Goal: Task Accomplishment & Management: Complete application form

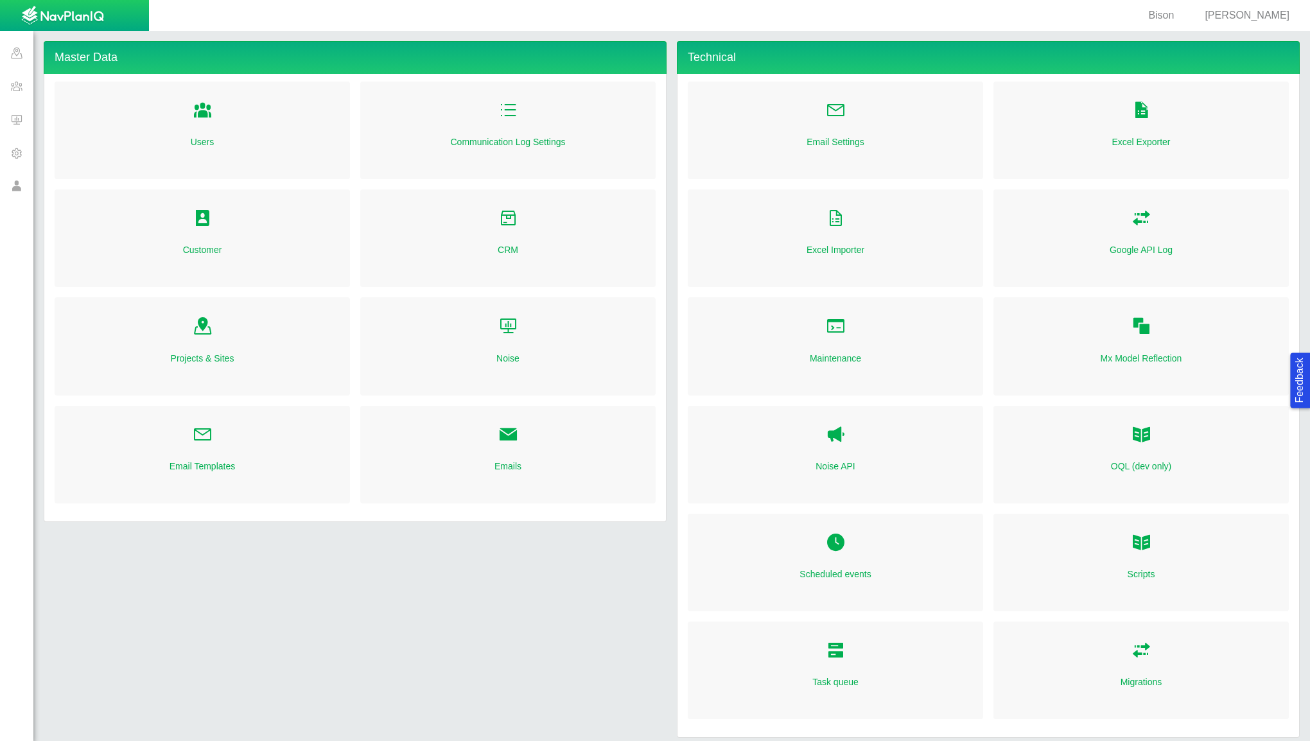
click at [19, 86] on span at bounding box center [16, 85] width 33 height 33
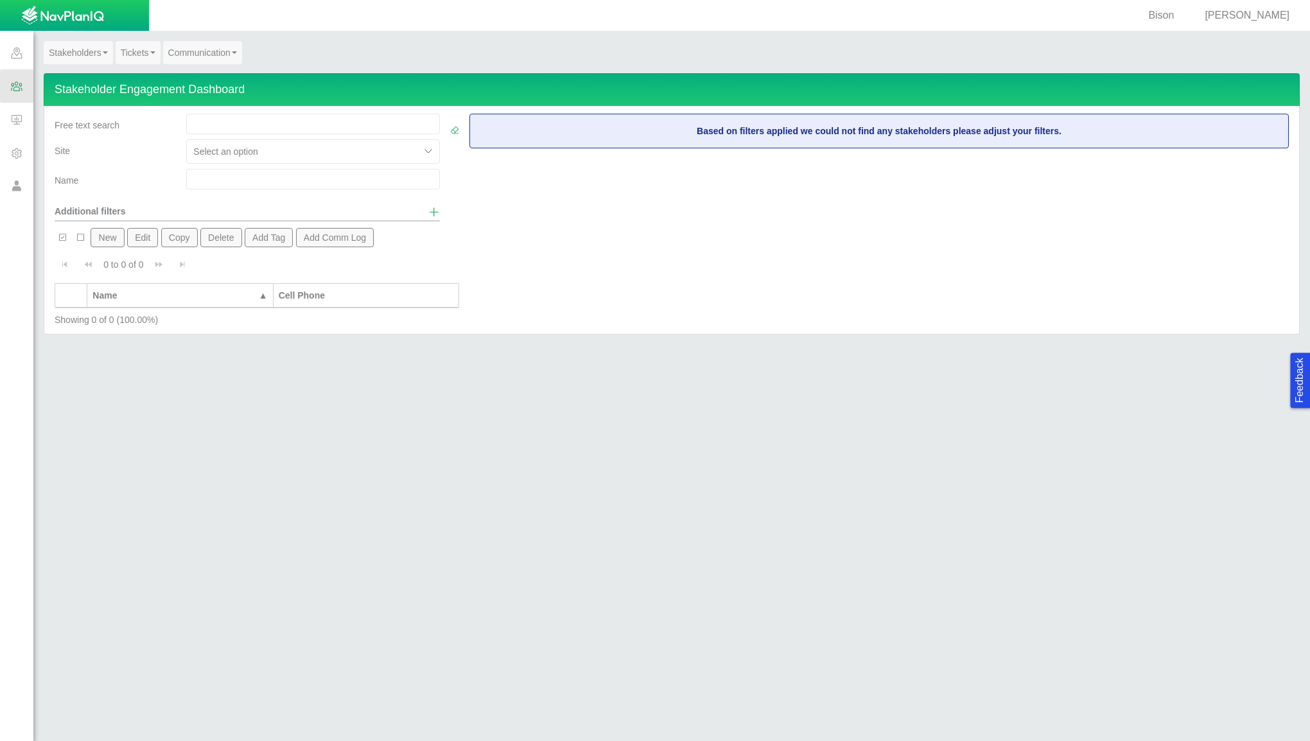
click at [15, 53] on span at bounding box center [16, 52] width 33 height 33
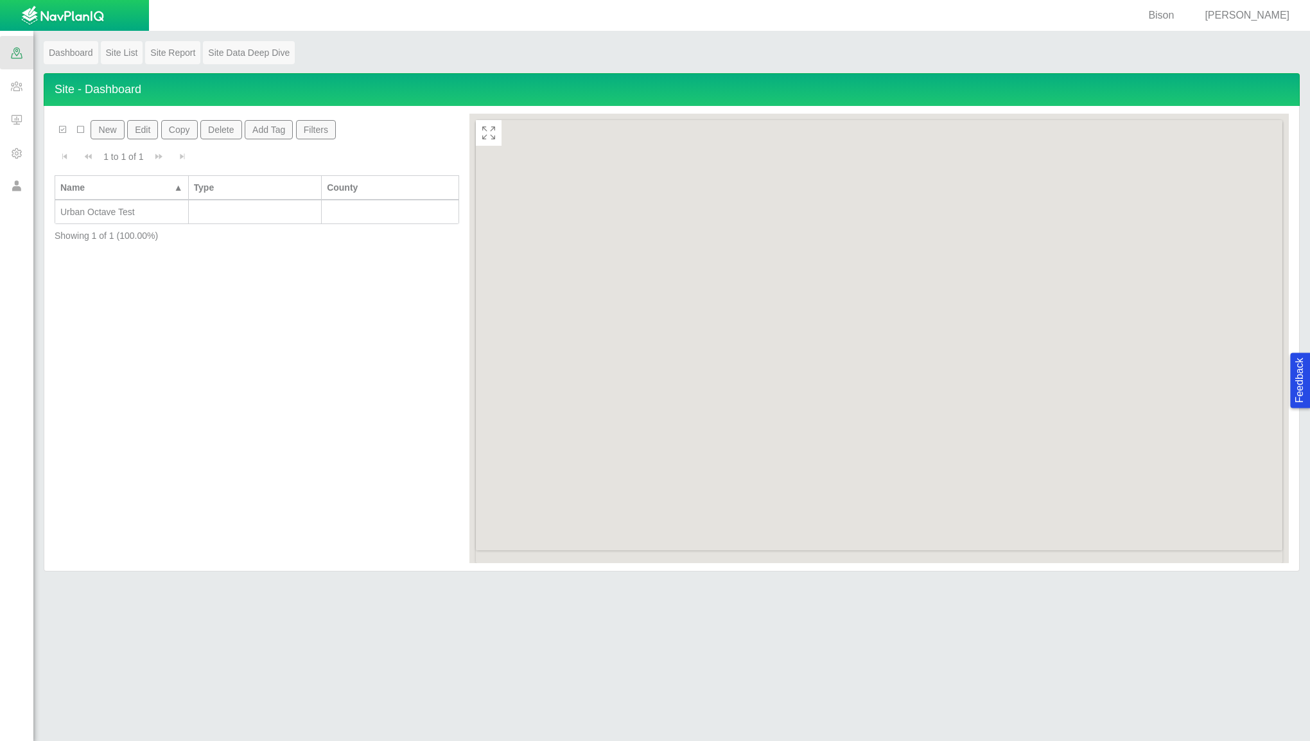
click at [20, 91] on span at bounding box center [16, 85] width 33 height 33
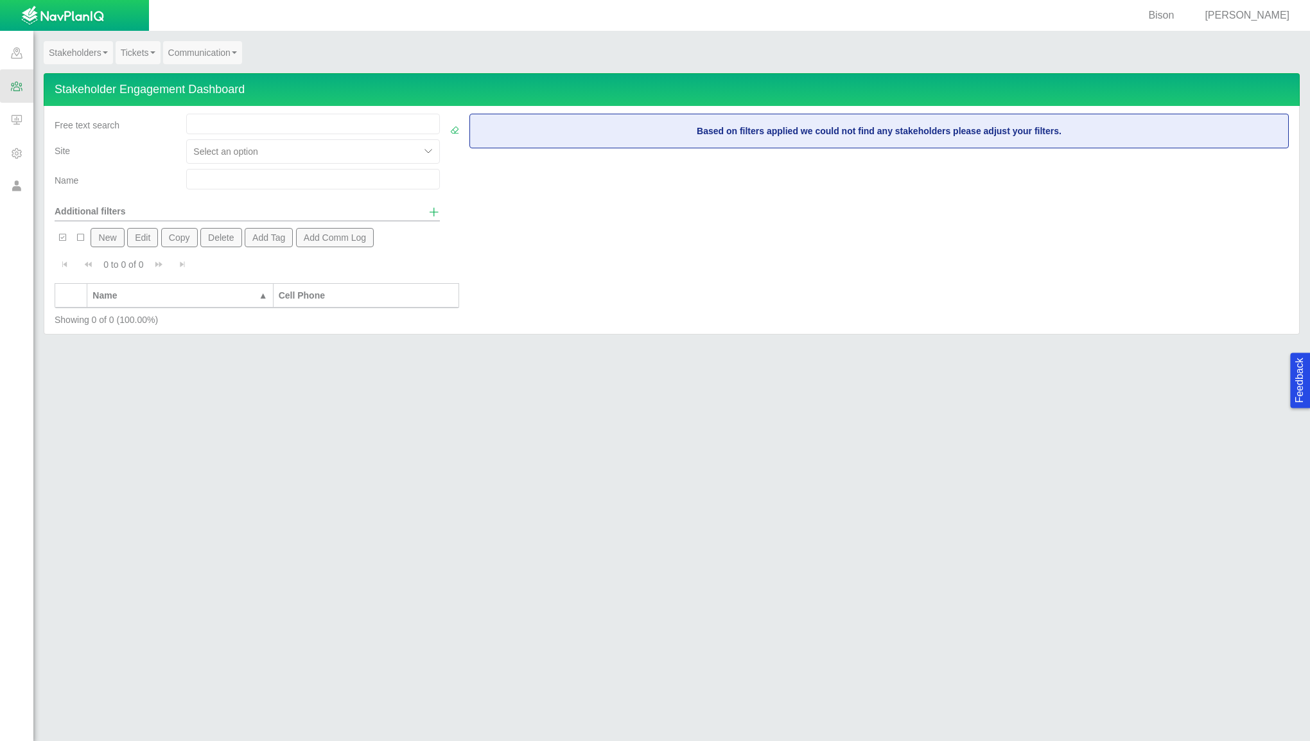
click at [134, 60] on link "Tickets" at bounding box center [138, 52] width 45 height 23
click at [142, 76] on link "Ticket Dashboard" at bounding box center [166, 76] width 101 height 17
click at [1174, 17] on span "Bison" at bounding box center [1161, 15] width 26 height 11
click at [1279, 15] on span "[PERSON_NAME]" at bounding box center [1246, 15] width 85 height 11
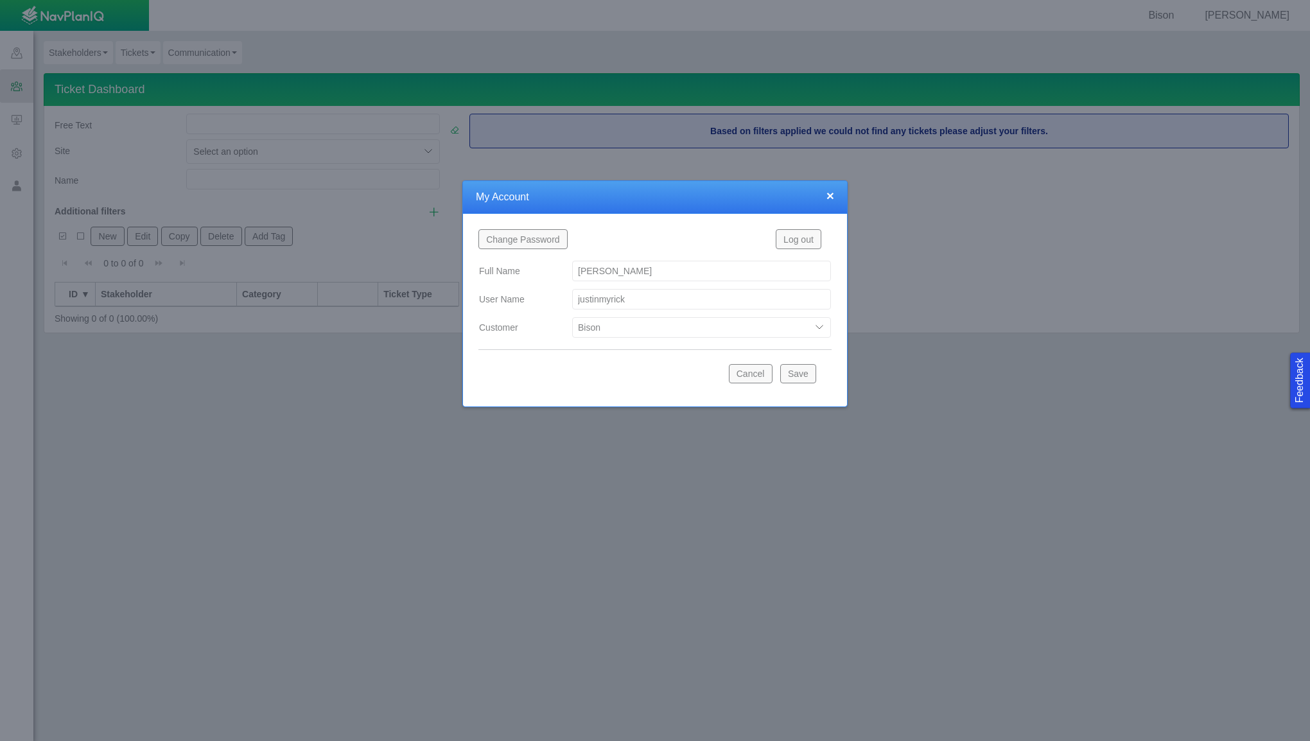
click at [744, 332] on select "Bison Blue Green Solutions Chevron Civitas Koloma Oxy PDC/Chevron Prairie OC Ur…" at bounding box center [701, 327] width 259 height 21
click at [572, 317] on select "Bison Blue Green Solutions Chevron Civitas Koloma Oxy PDC/Chevron Prairie OC Ur…" at bounding box center [701, 327] width 259 height 21
select select "42784196460033009"
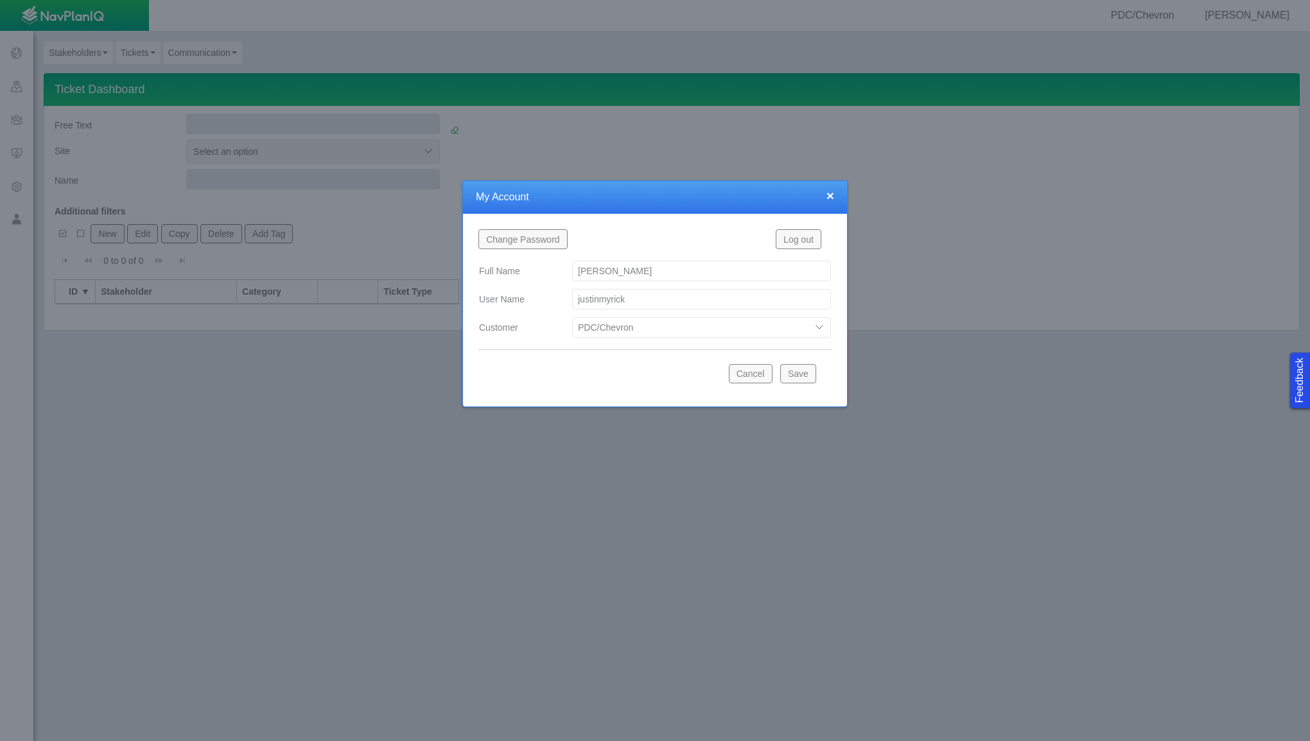
click at [795, 369] on button "Save" at bounding box center [798, 373] width 36 height 19
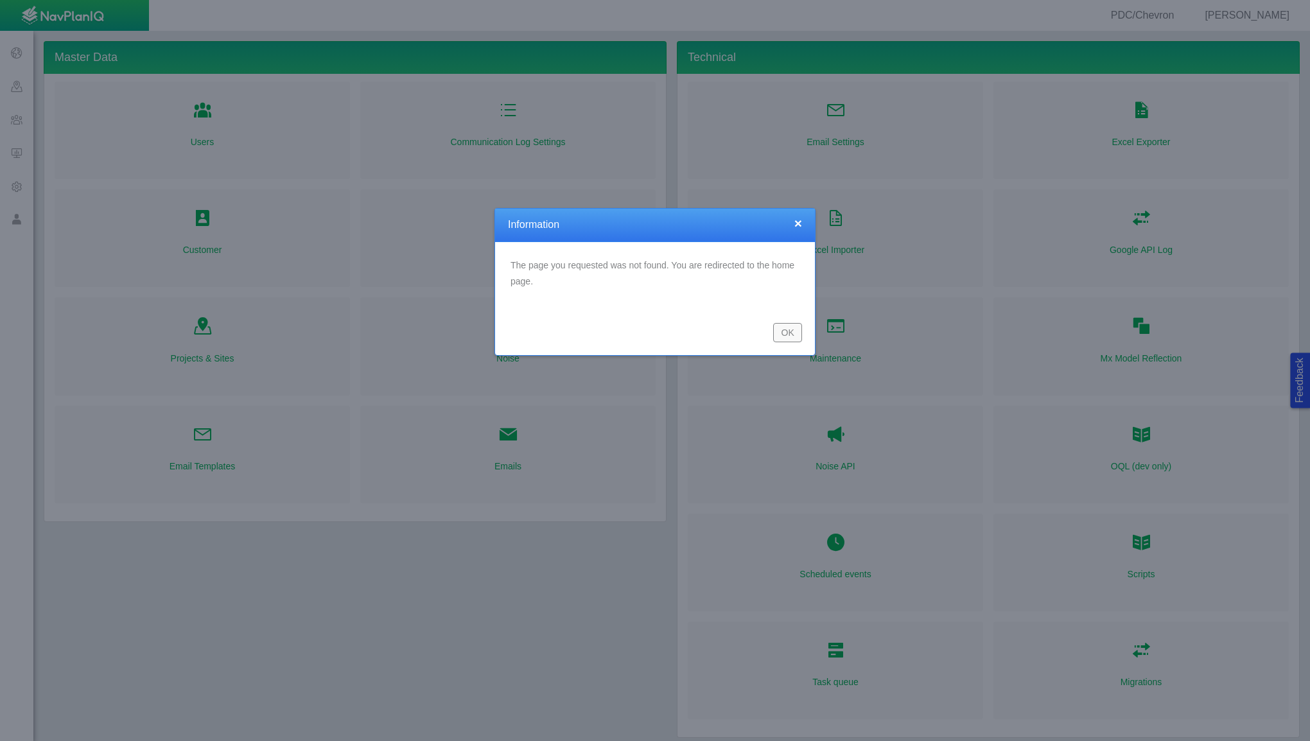
click at [785, 333] on button "OK" at bounding box center [787, 332] width 29 height 19
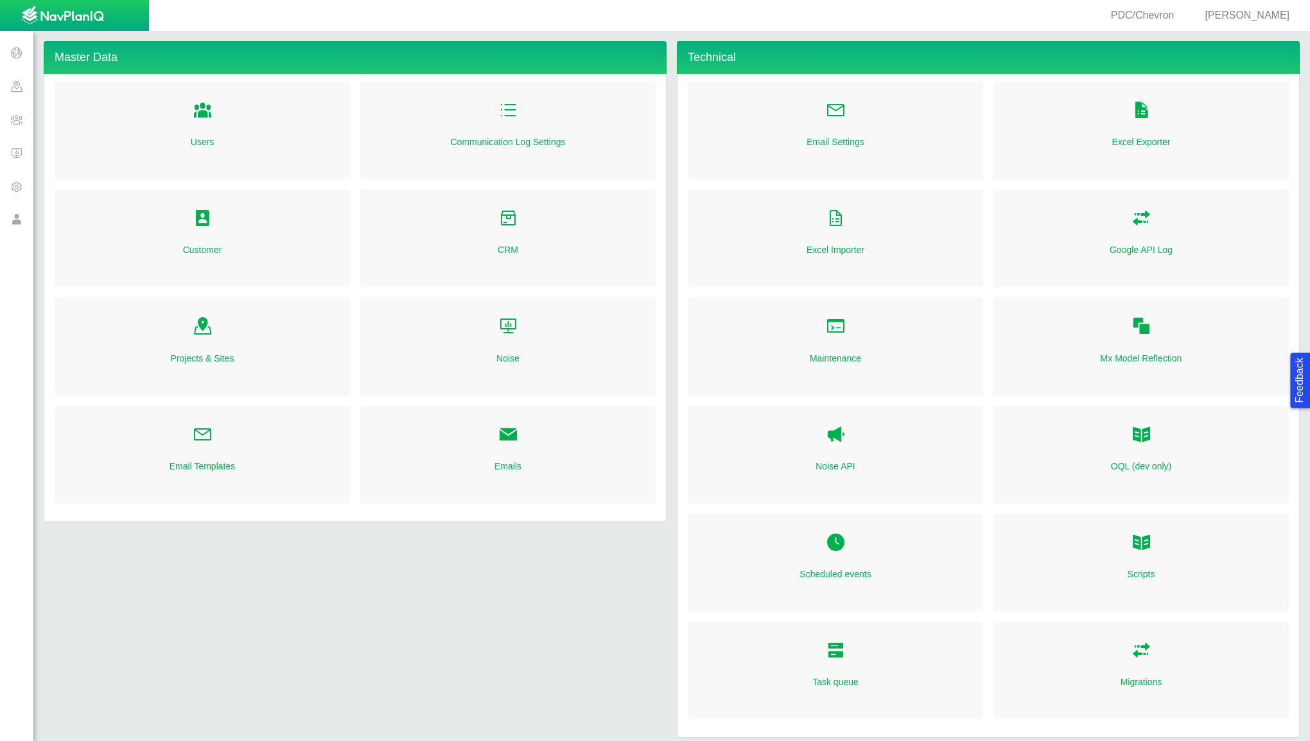
click at [18, 88] on span at bounding box center [16, 85] width 33 height 33
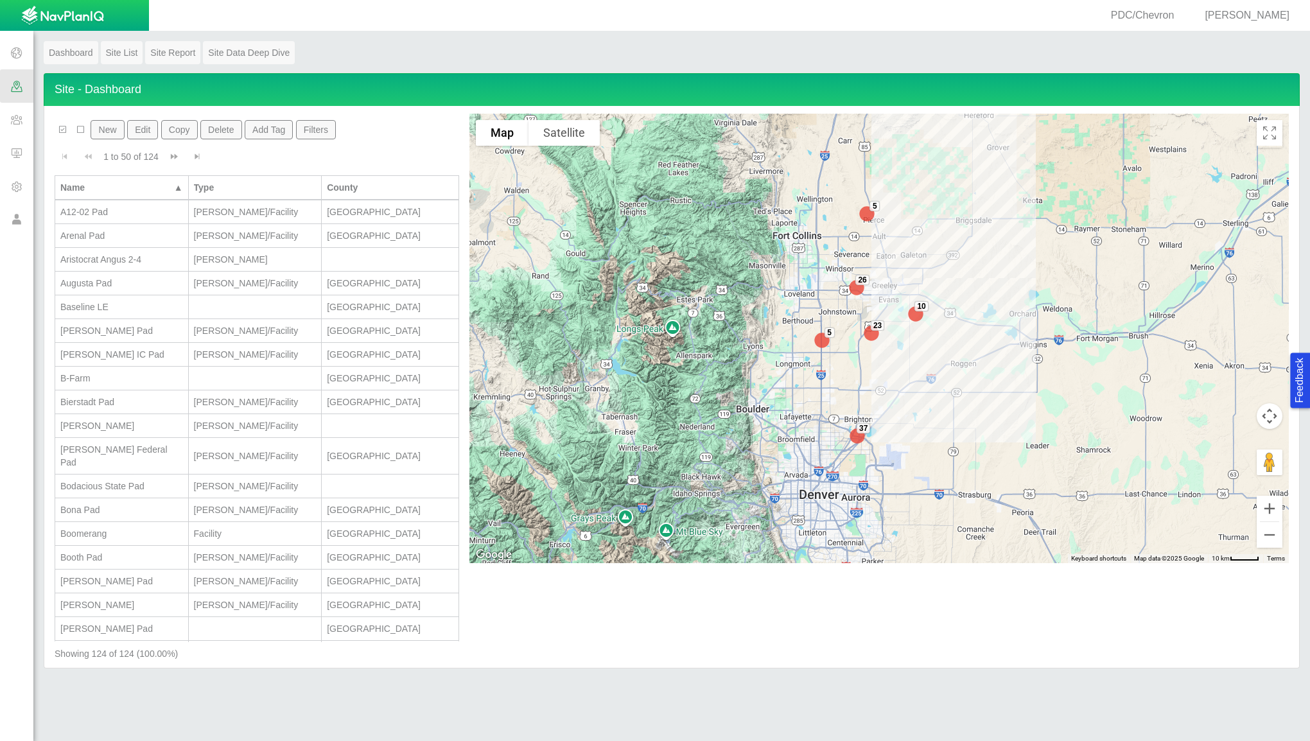
click at [21, 125] on span at bounding box center [16, 119] width 33 height 33
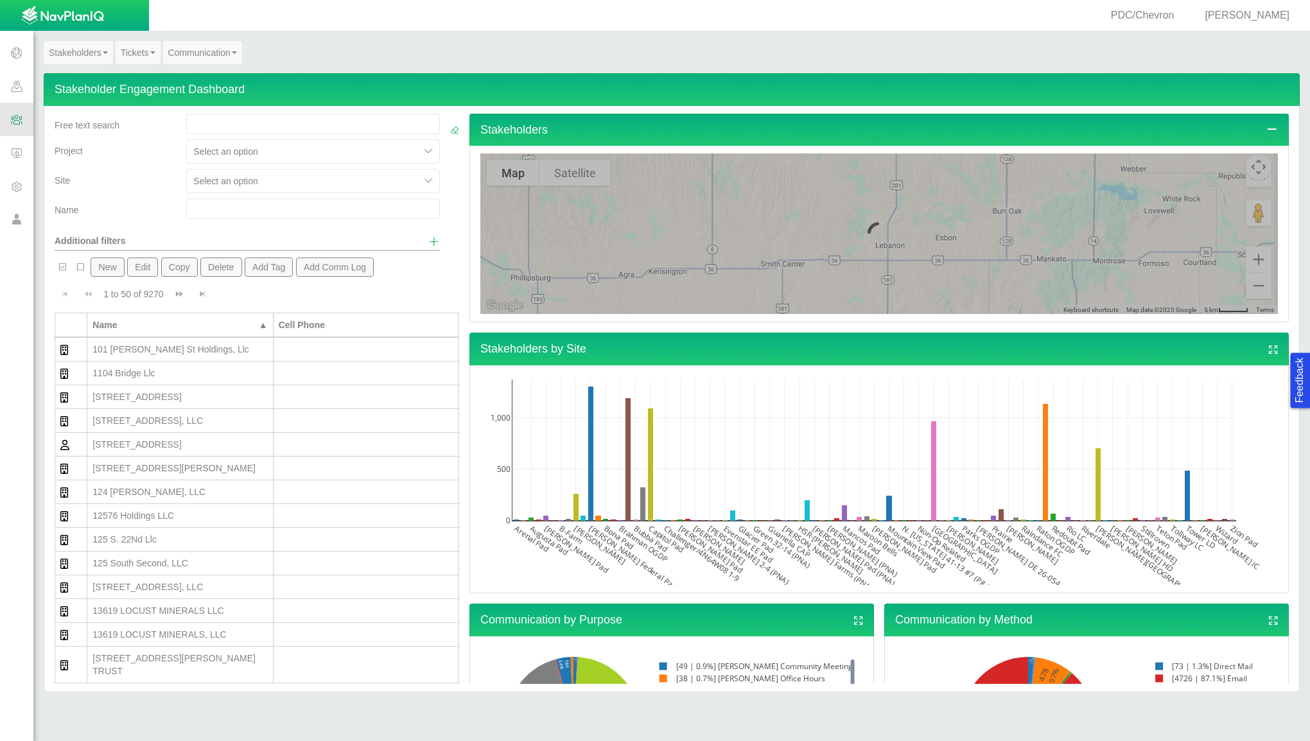
click at [153, 51] on b at bounding box center [152, 52] width 5 height 3
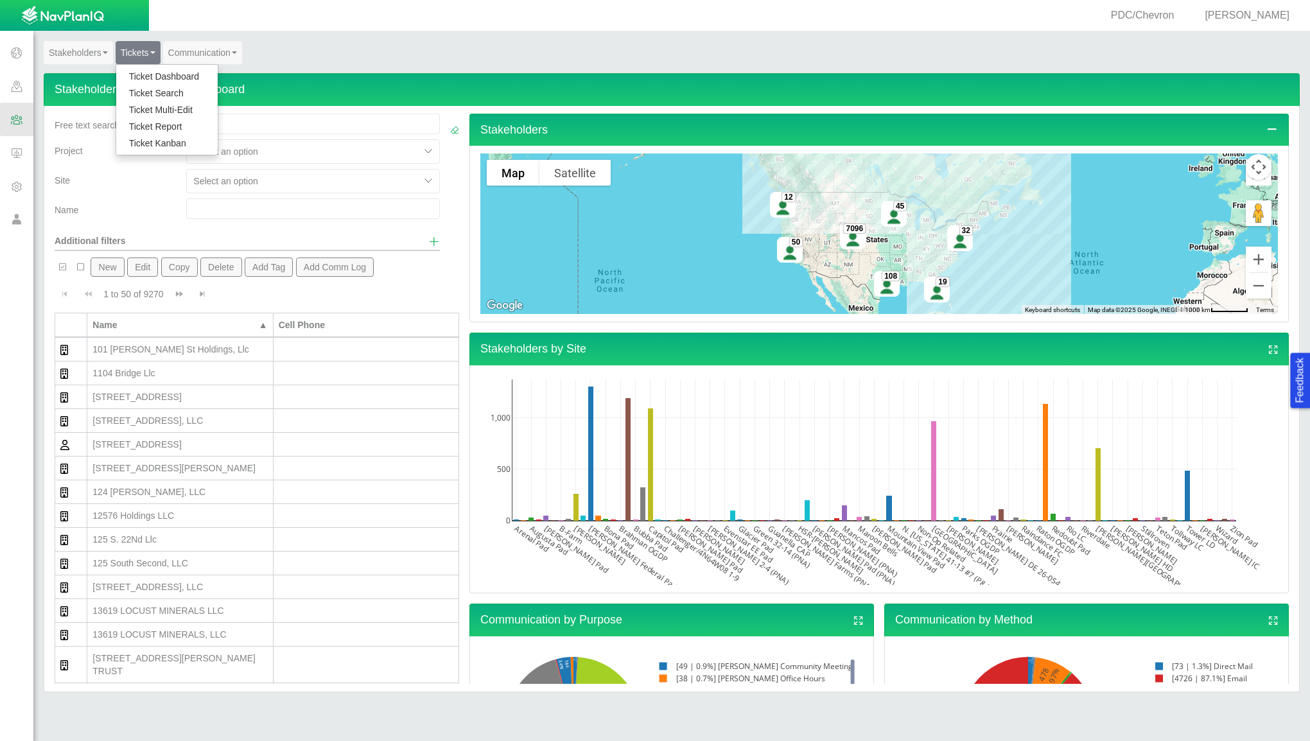
click at [159, 73] on link "Ticket Dashboard" at bounding box center [166, 76] width 101 height 17
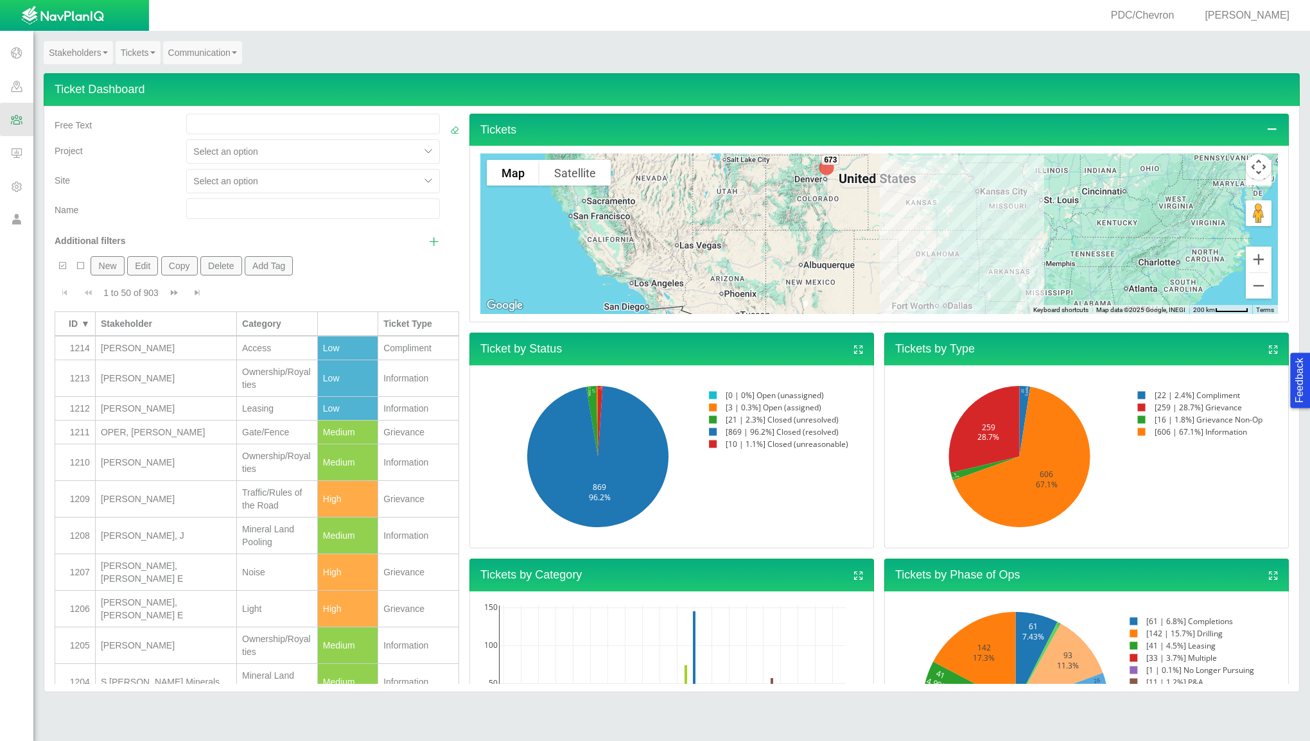
click at [164, 348] on div "Baladez, Seth" at bounding box center [166, 348] width 130 height 13
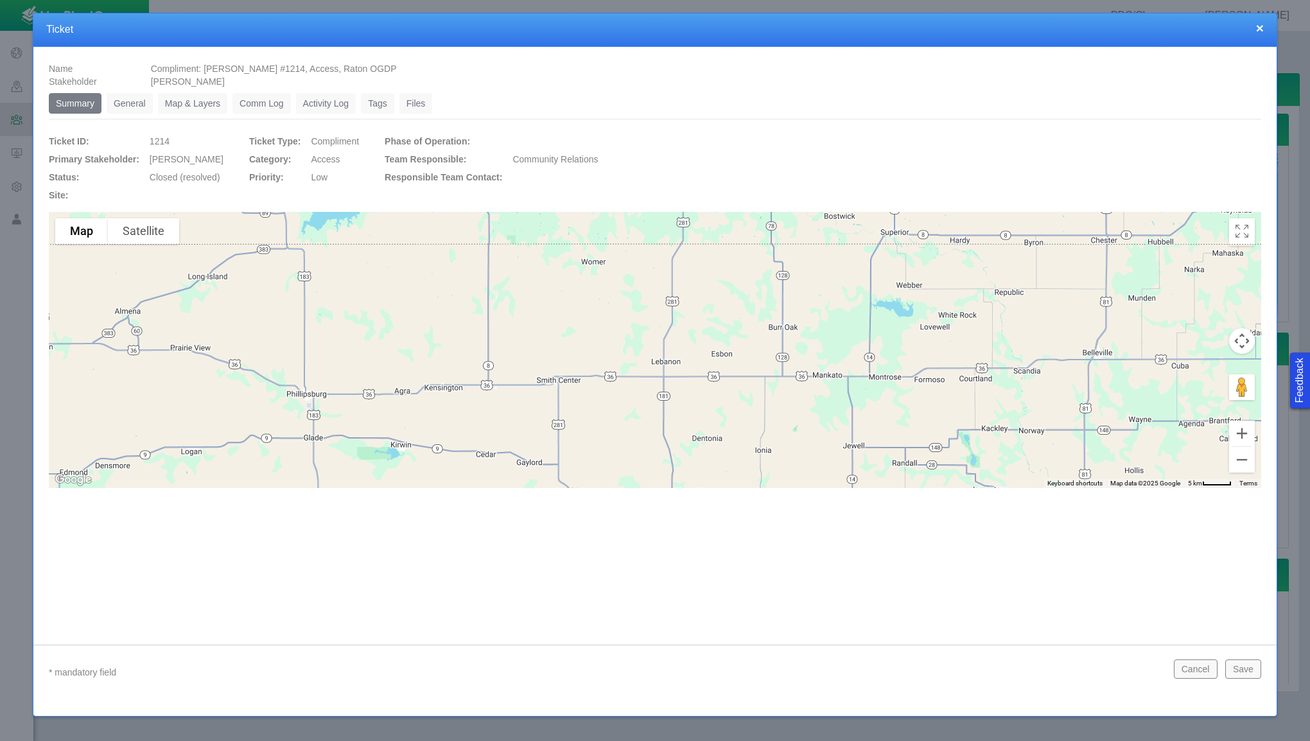
click at [134, 104] on link "General" at bounding box center [130, 103] width 46 height 21
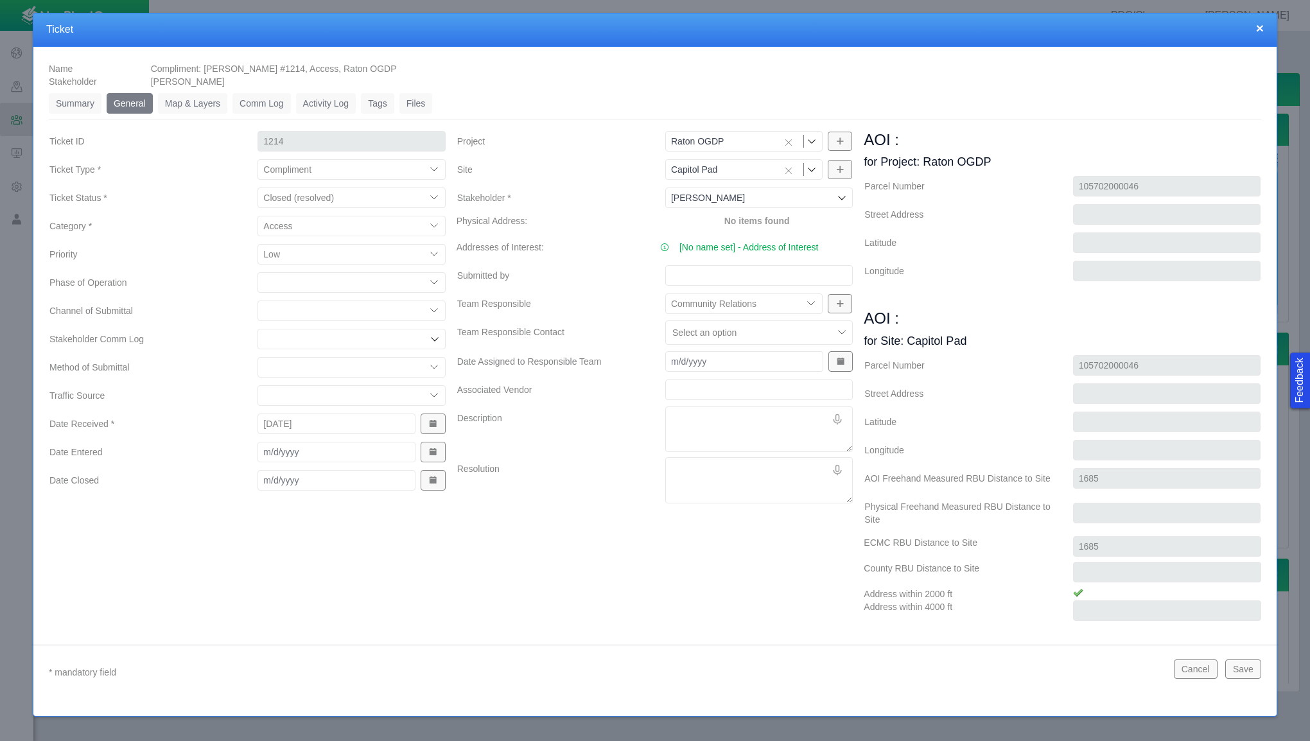
click at [809, 141] on icon at bounding box center [811, 141] width 10 height 10
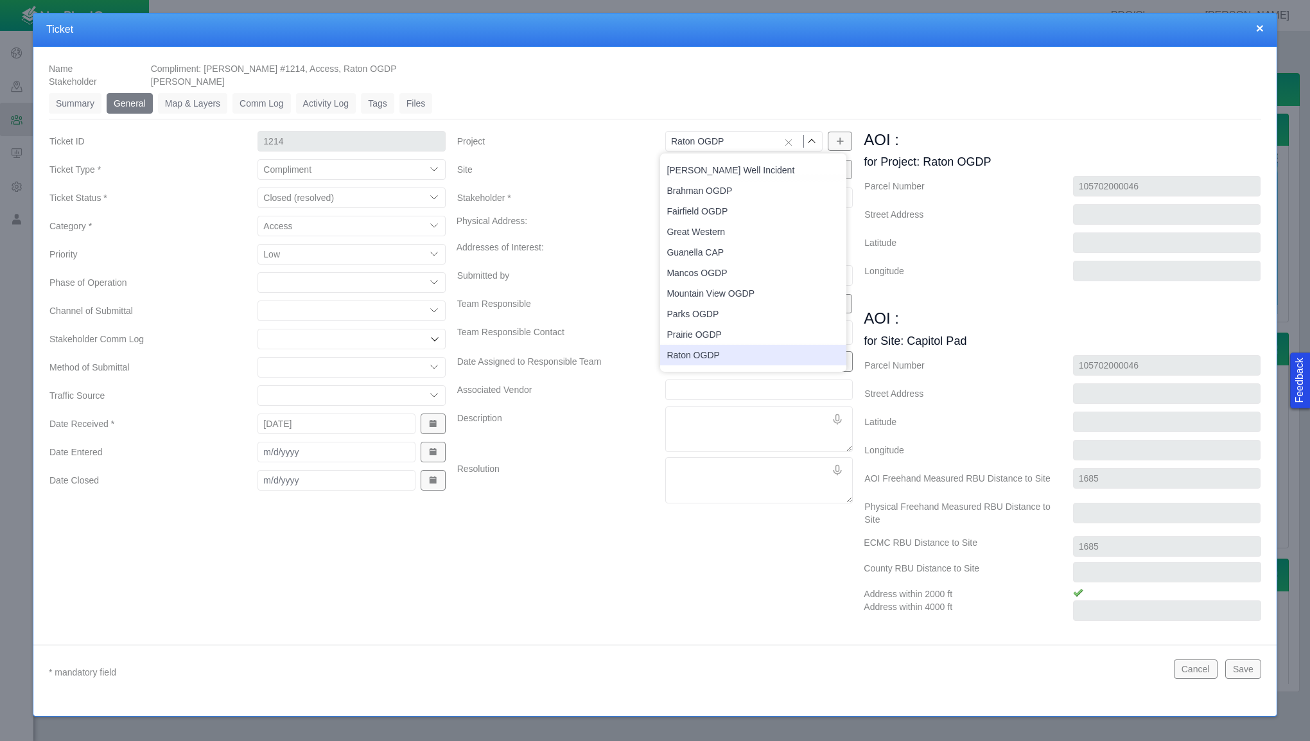
type input "Raton OGDP"
click at [667, 67] on div "Compliment: Baladez, Seth #1214, Access, Raton OGDP" at bounding box center [706, 68] width 1120 height 13
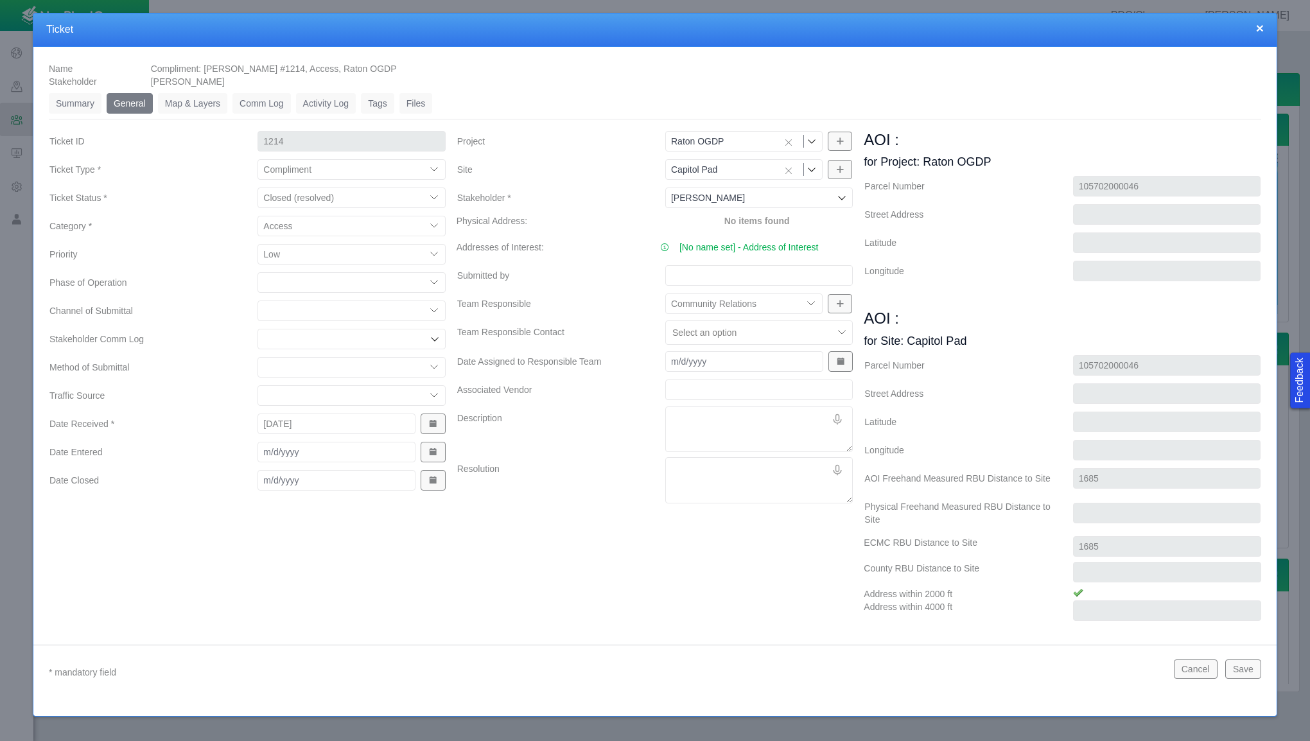
click at [837, 199] on icon at bounding box center [842, 198] width 10 height 10
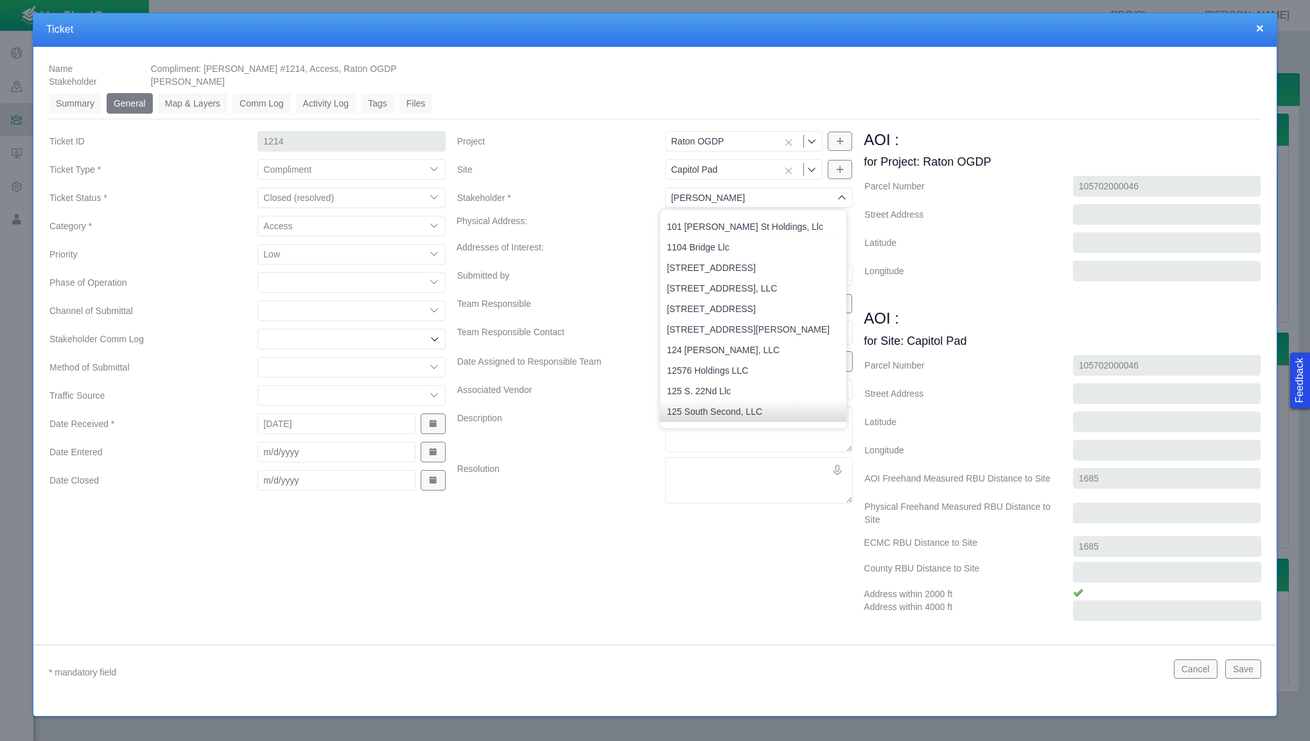
click at [837, 199] on icon at bounding box center [842, 198] width 10 height 10
type input "Baladez, Seth"
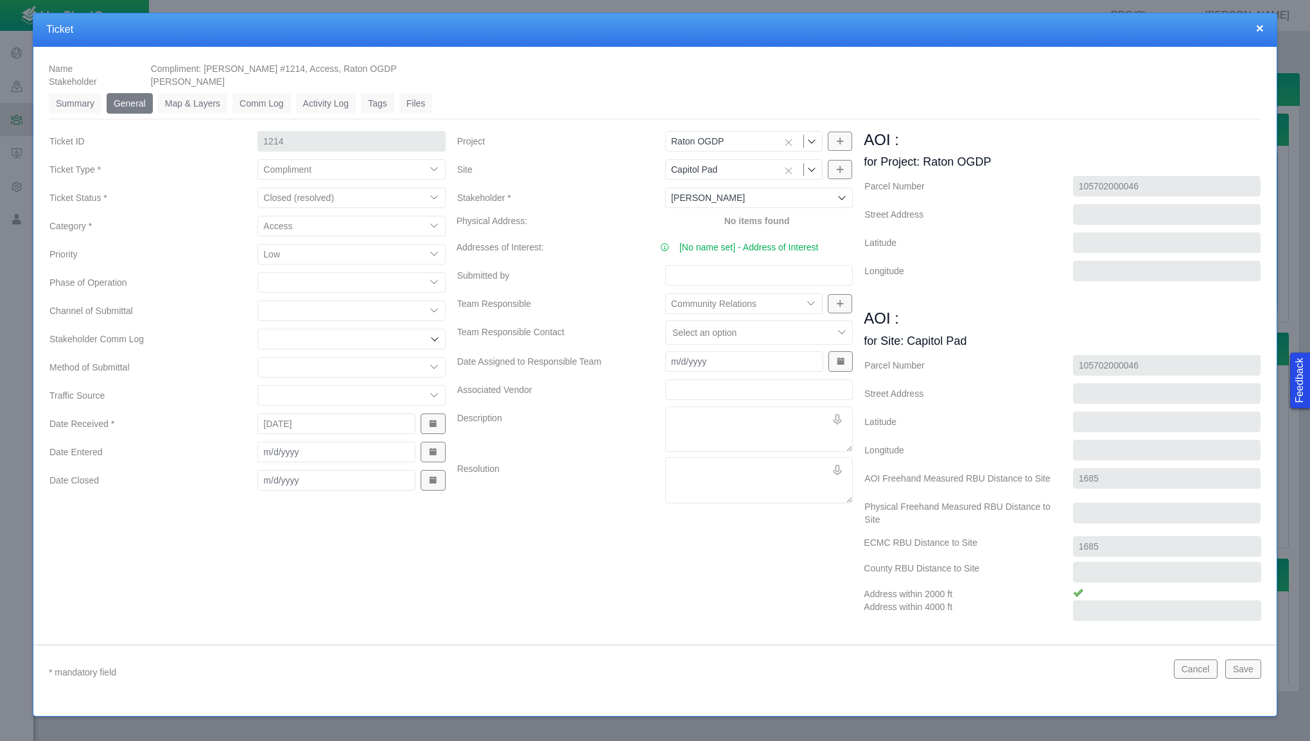
click at [806, 137] on icon at bounding box center [811, 141] width 10 height 10
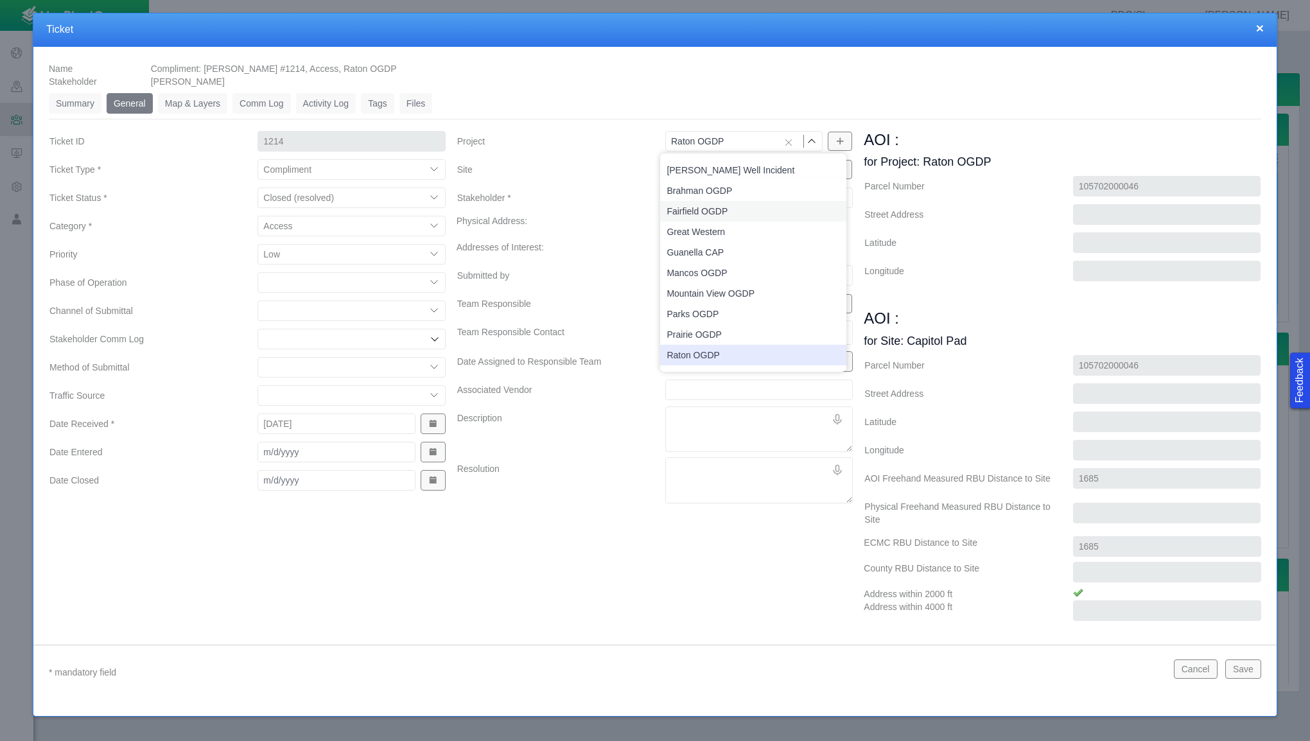
click at [742, 217] on li "Fairfield OGDP" at bounding box center [753, 211] width 186 height 21
type input "Fairfield OGDP"
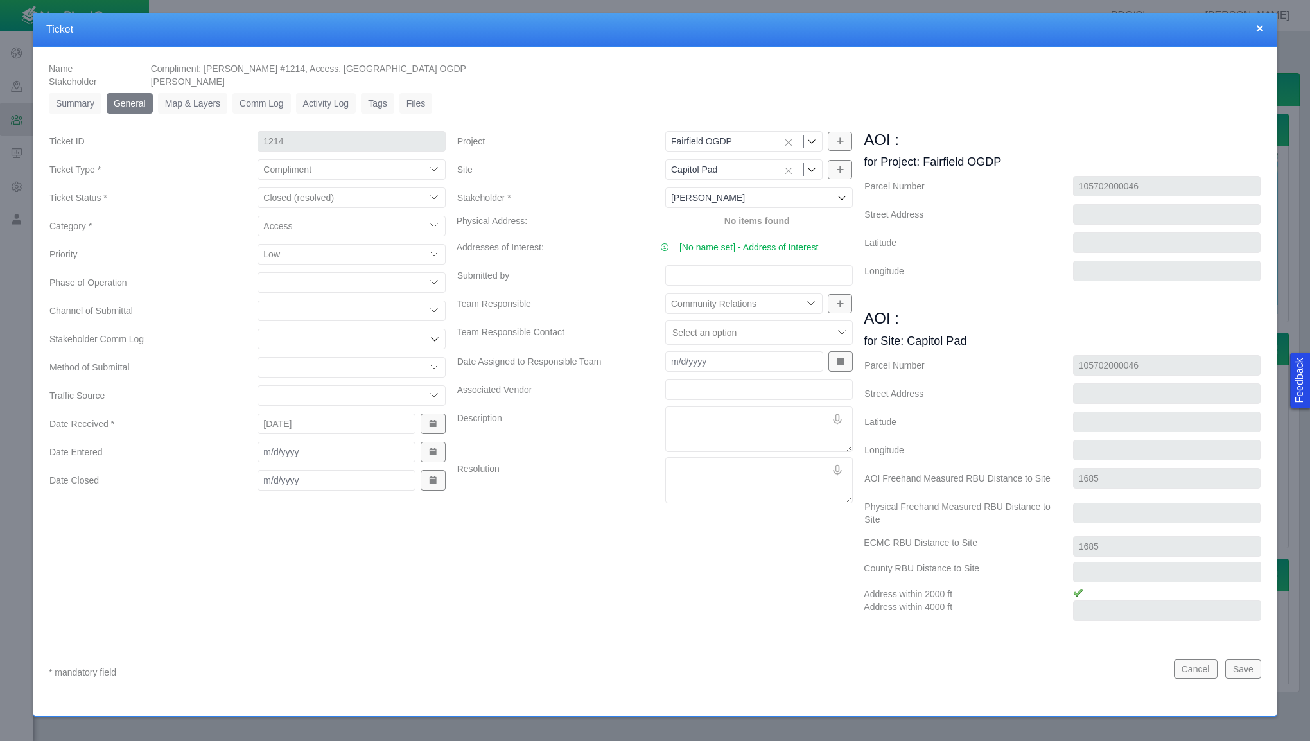
click at [806, 167] on icon at bounding box center [811, 169] width 10 height 10
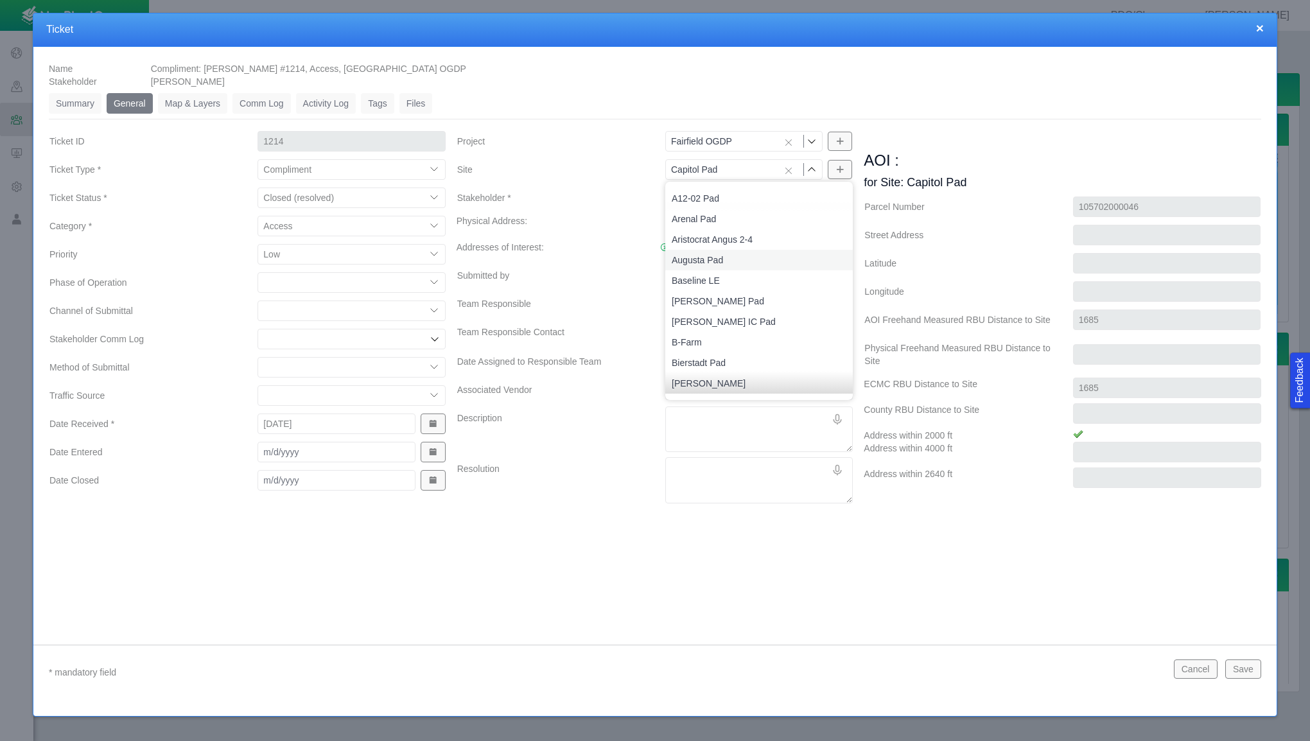
click at [751, 250] on li "Augusta Pad" at bounding box center [758, 260] width 187 height 21
type input "Augusta Pad"
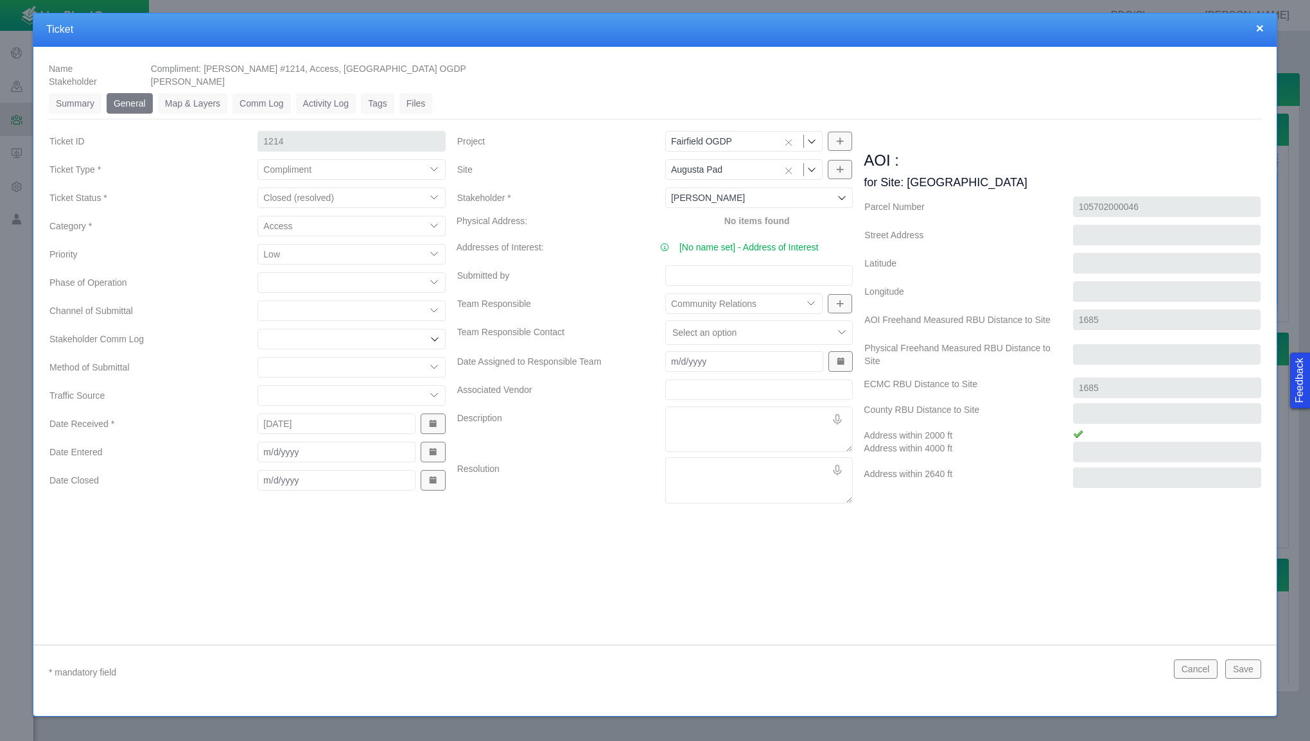
click at [840, 195] on icon at bounding box center [842, 198] width 10 height 10
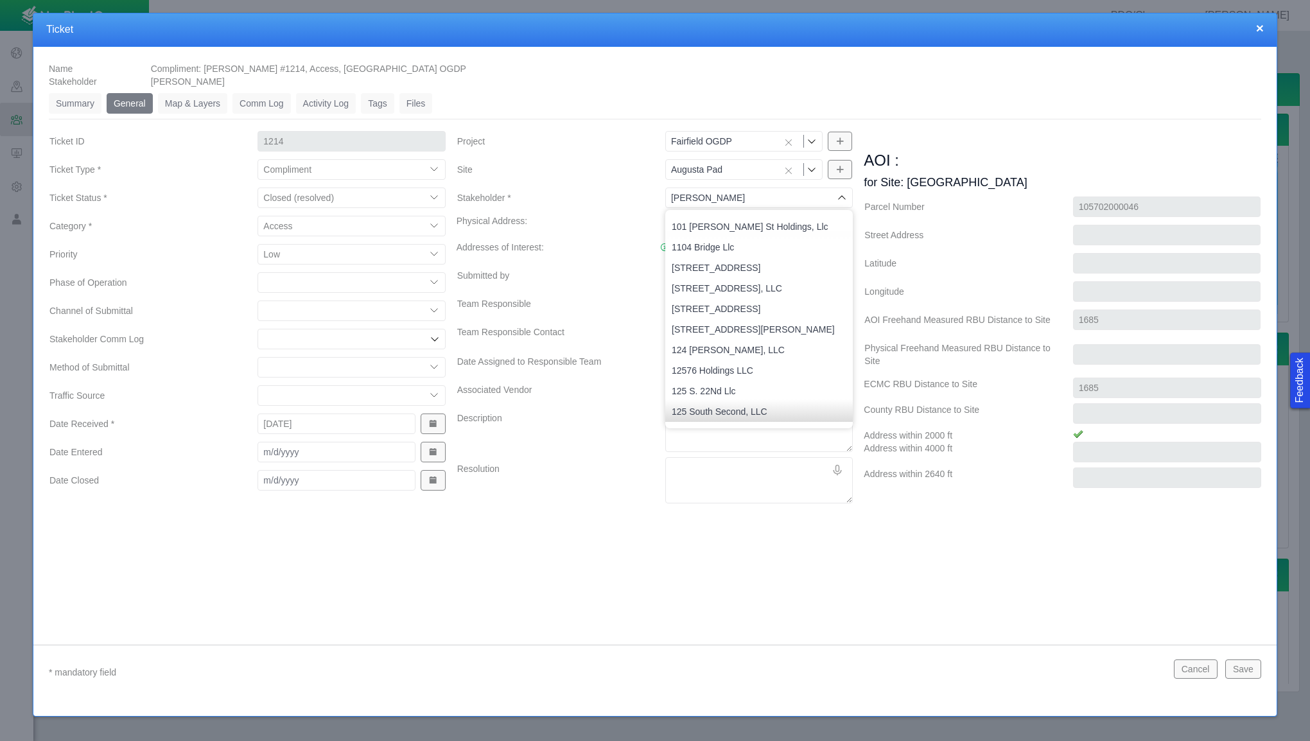
type input "Baladez, Seth"
click at [601, 105] on ul "Summary 0 General 0 Map & Layers 0 Comm Log 0 Activity Log 0 Tags 0 Files 0" at bounding box center [655, 106] width 1212 height 26
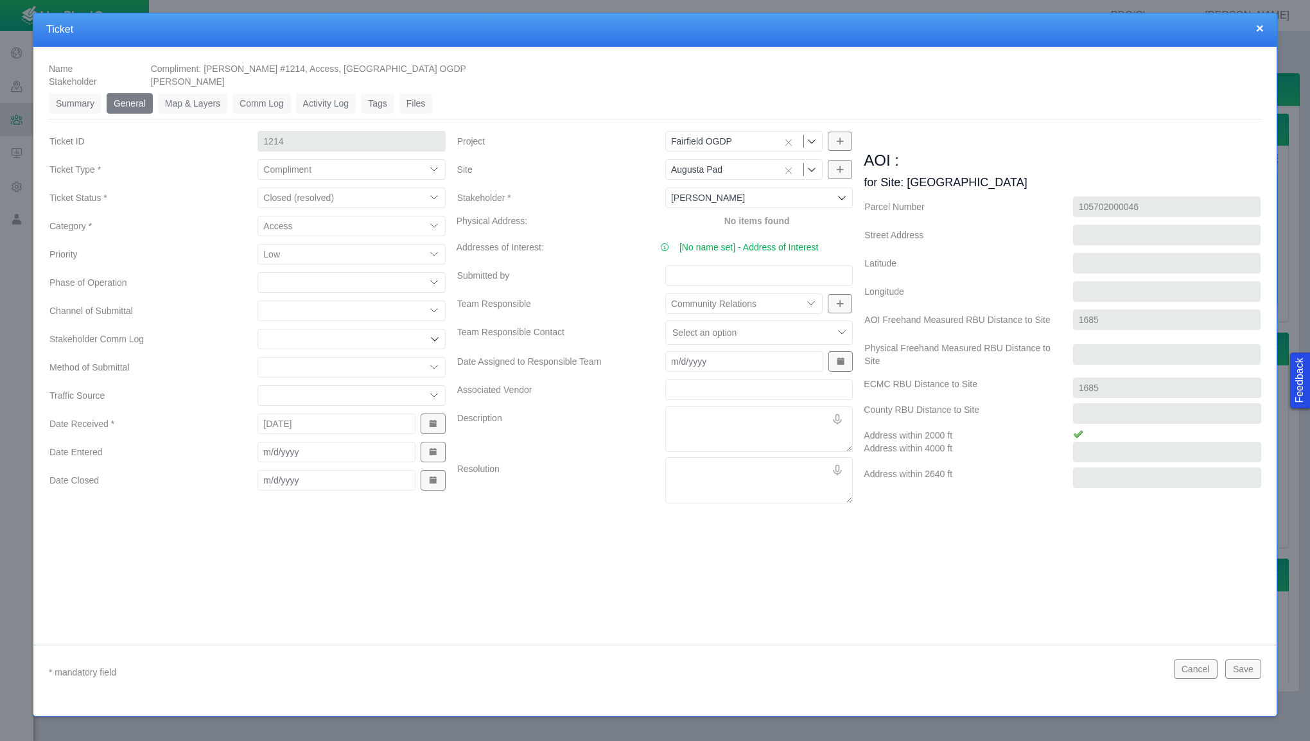
click at [843, 199] on icon at bounding box center [842, 198] width 10 height 10
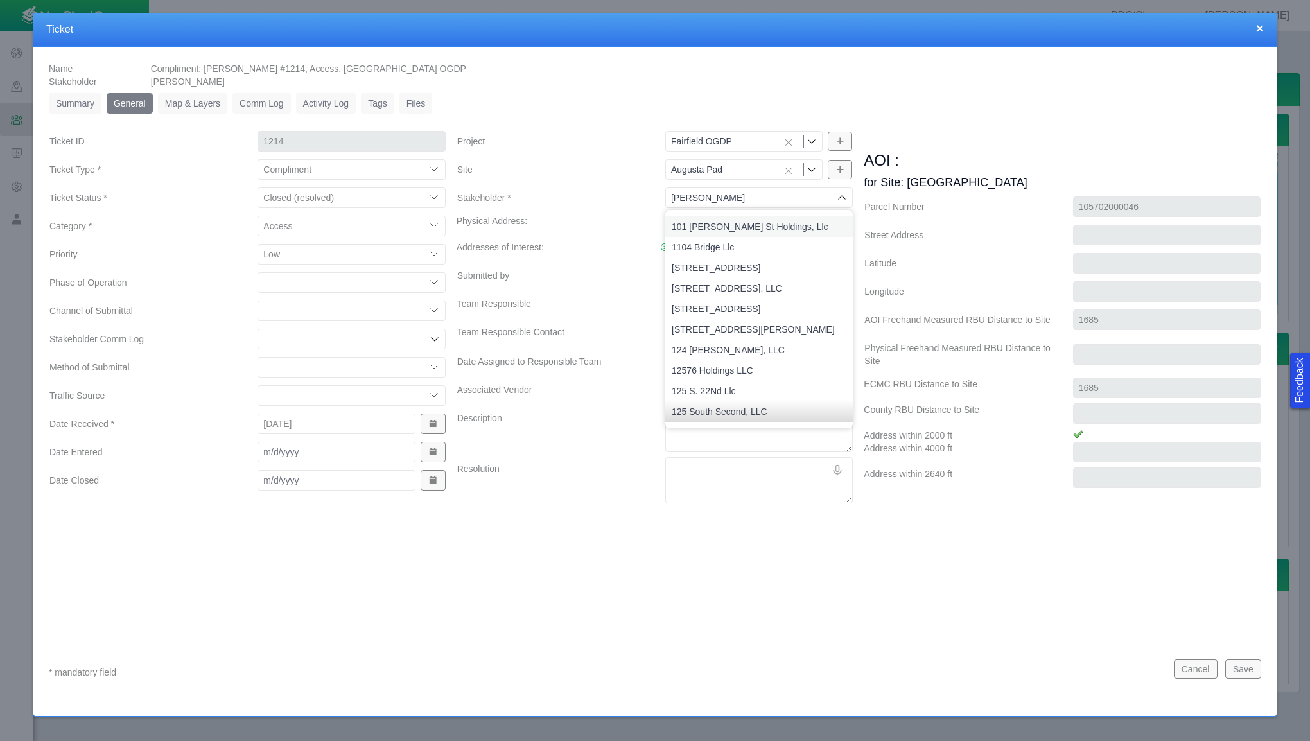
click at [822, 227] on span "101 Jessup St Holdings, Llc" at bounding box center [759, 226] width 175 height 13
type input "101 Jessup St Holdings, Llc"
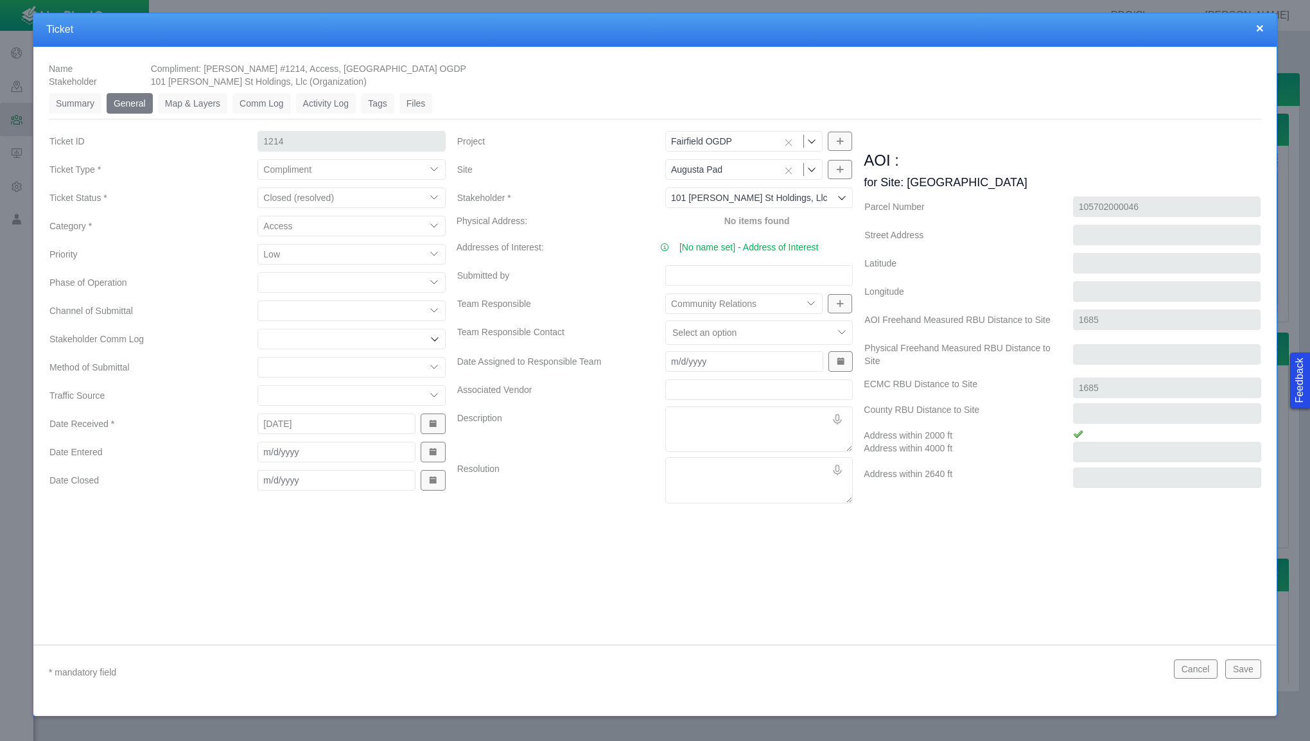
click at [852, 195] on div "101 Jessup St Holdings, Llc 101 Jessup St Holdings, Llc" at bounding box center [758, 197] width 187 height 21
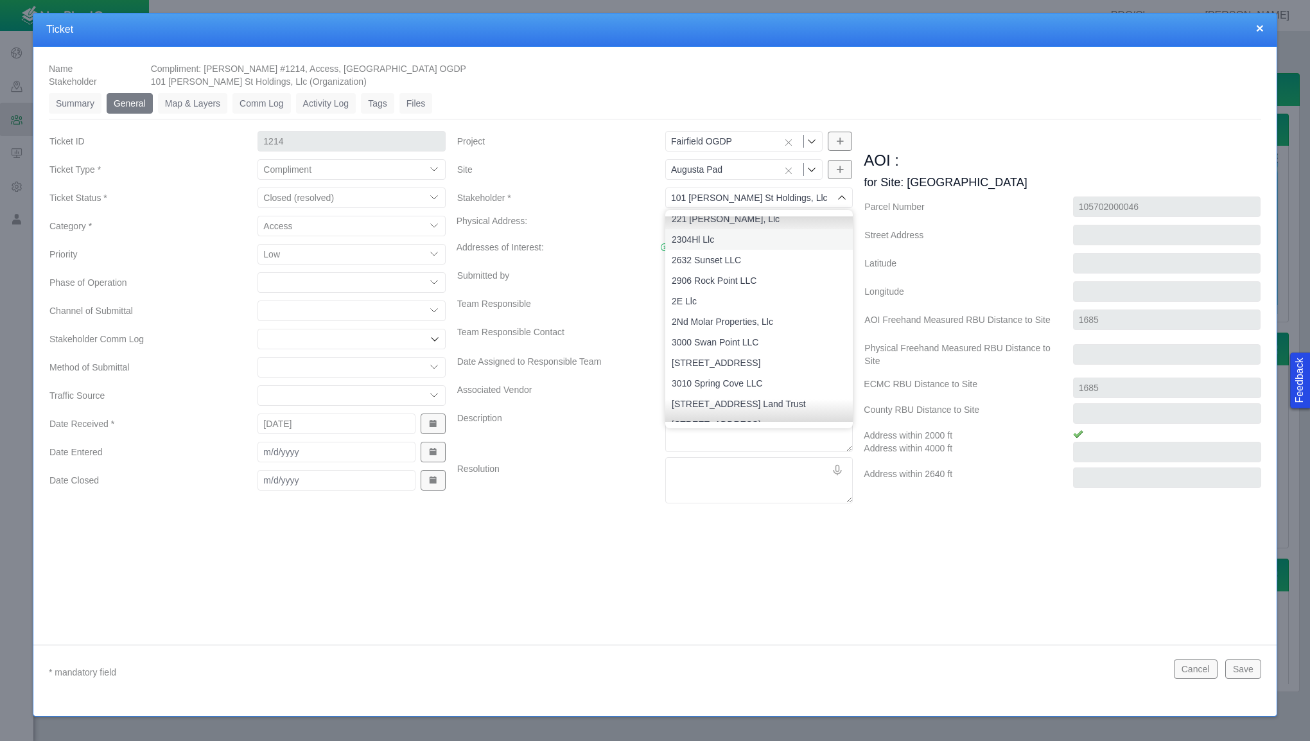
scroll to position [899, 0]
click at [799, 367] on li "3811 McAvoy, LLC" at bounding box center [758, 375] width 187 height 21
type input "3811 McAvoy, LLC"
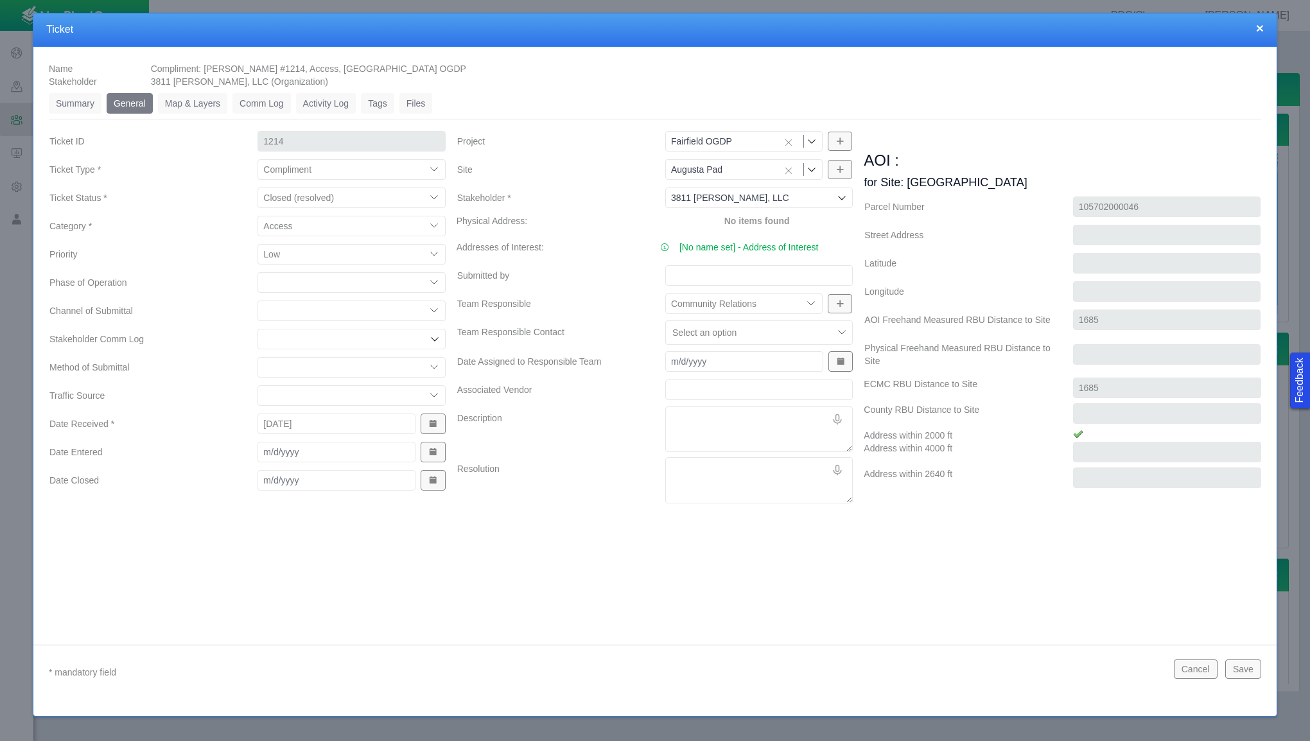
click at [579, 512] on div "Name Compliment: Baladez, Seth #1214, Access, Fairfield OGDP Stakeholder 3811 M…" at bounding box center [654, 336] width 1243 height 578
click at [815, 139] on icon at bounding box center [812, 141] width 8 height 4
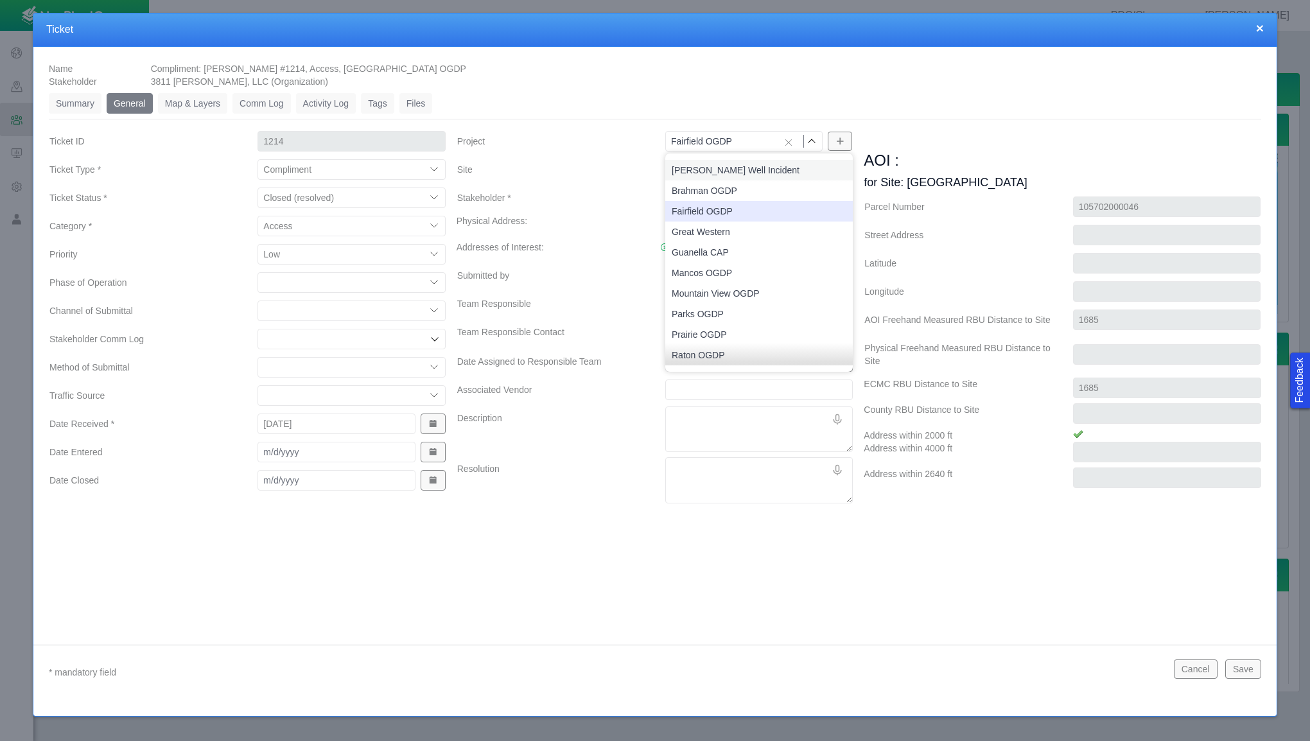
click at [815, 143] on icon at bounding box center [811, 141] width 10 height 10
type input "Fairfield OGDP"
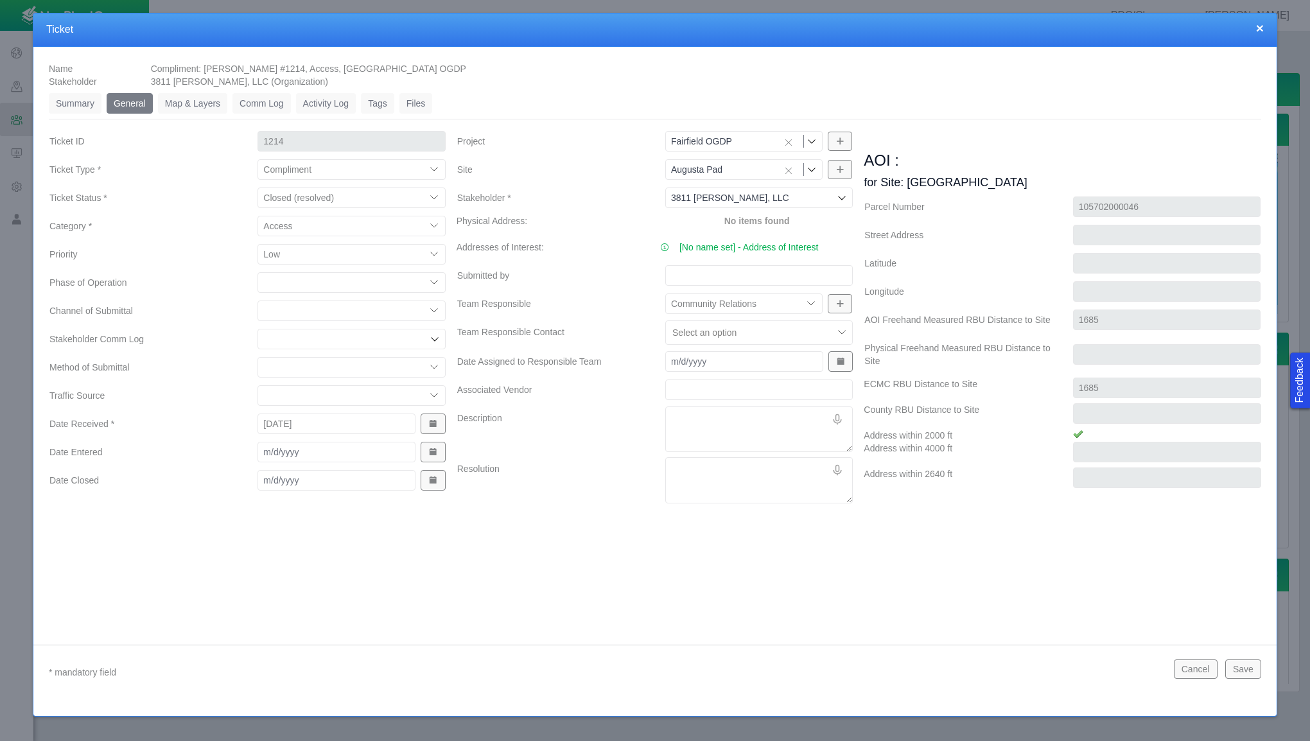
click at [501, 198] on label "Stakeholder *" at bounding box center [551, 197] width 208 height 23
click at [671, 198] on input "3811 McAvoy, LLC" at bounding box center [752, 197] width 163 height 13
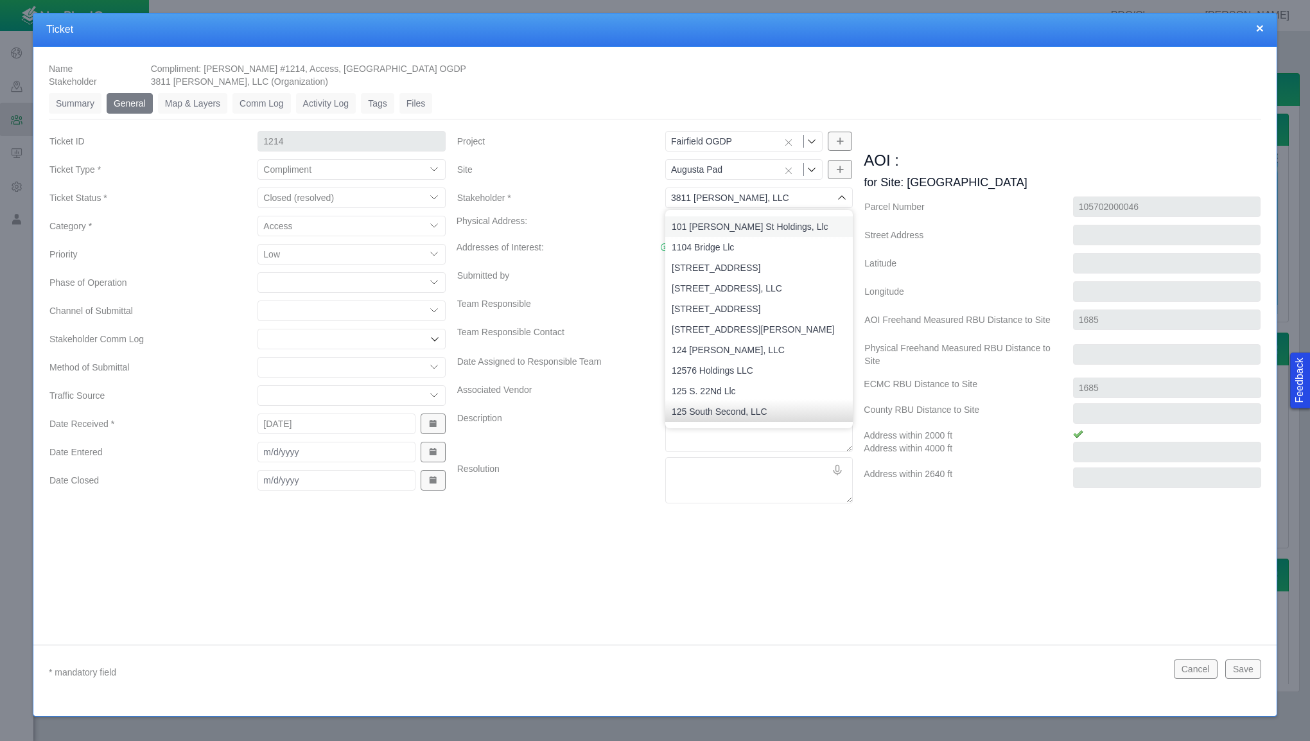
type input "3811 McAvoy, LLC"
click at [633, 495] on label "Resolution" at bounding box center [551, 480] width 208 height 46
click at [665, 495] on textarea "Resolution" at bounding box center [758, 480] width 187 height 46
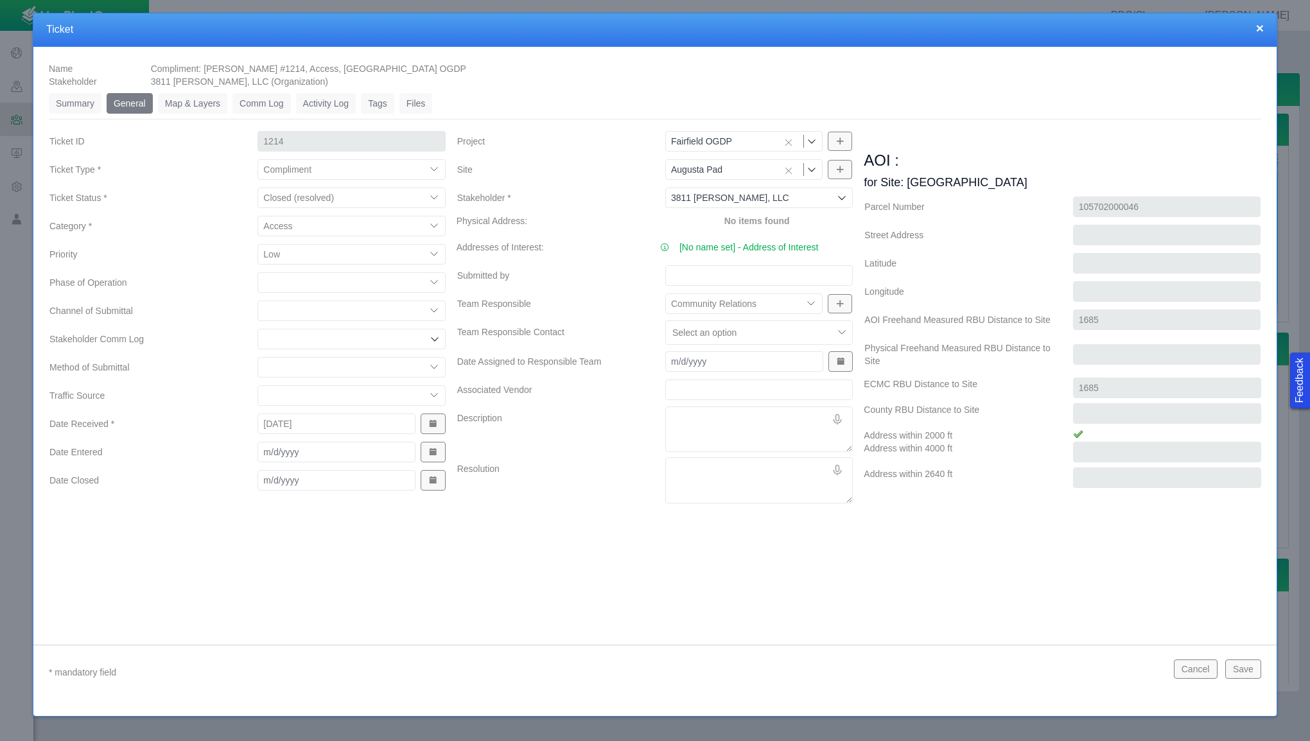
click at [846, 198] on icon at bounding box center [842, 198] width 10 height 10
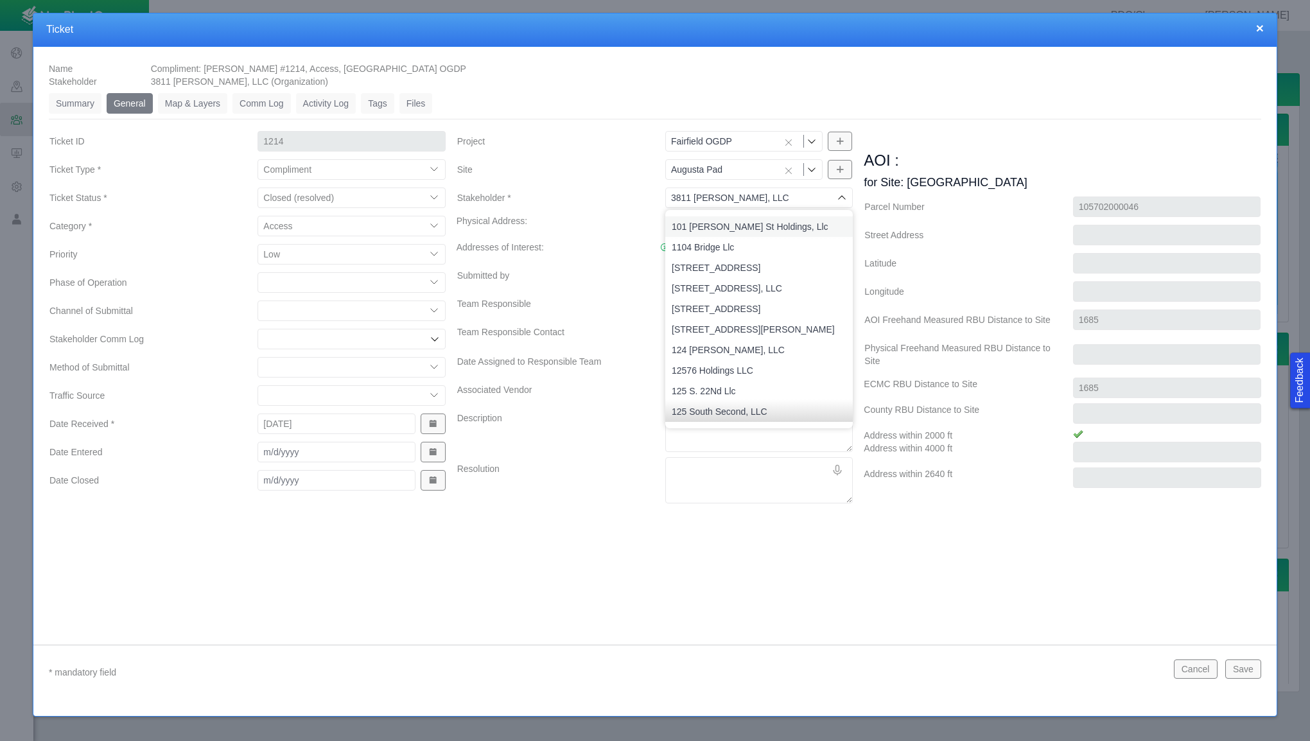
click at [846, 198] on icon at bounding box center [842, 198] width 10 height 10
type input "3811 McAvoy, LLC"
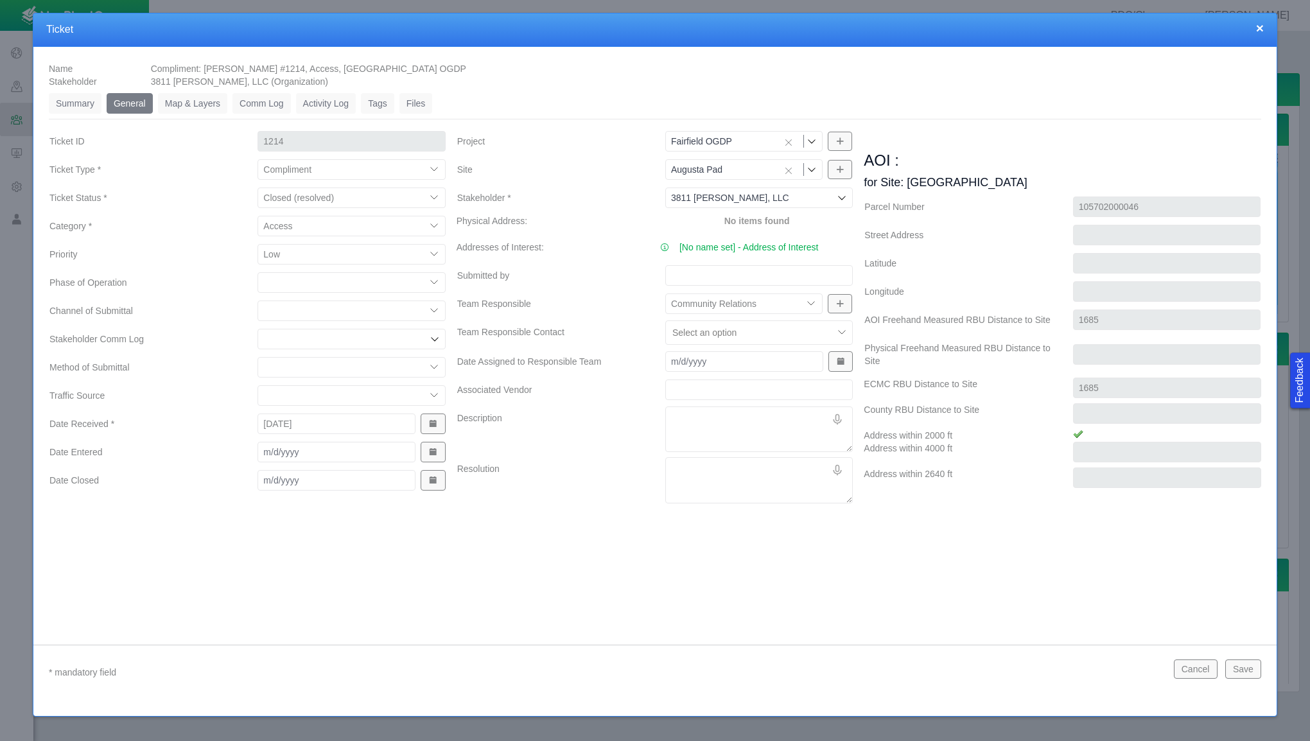
click at [846, 198] on icon at bounding box center [842, 198] width 10 height 10
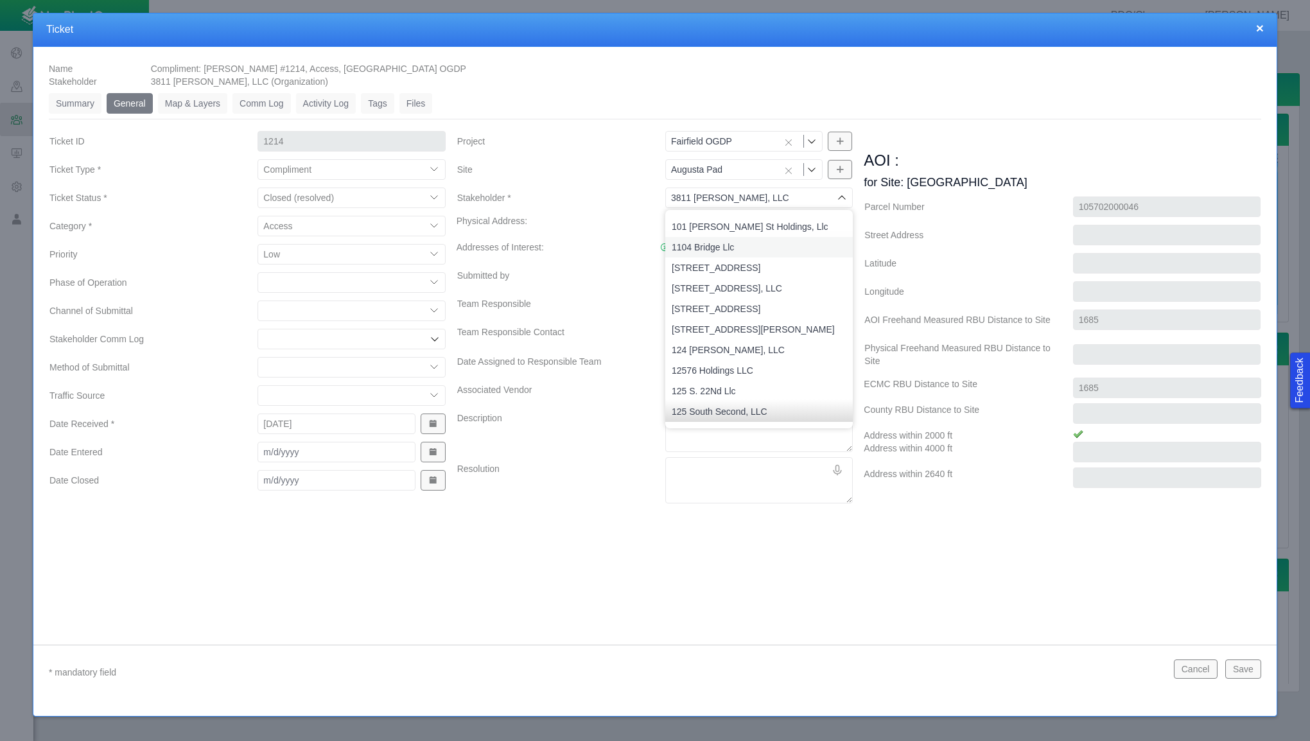
click at [778, 250] on span "1104 Bridge Llc" at bounding box center [759, 247] width 175 height 13
type input "1104 Bridge Llc"
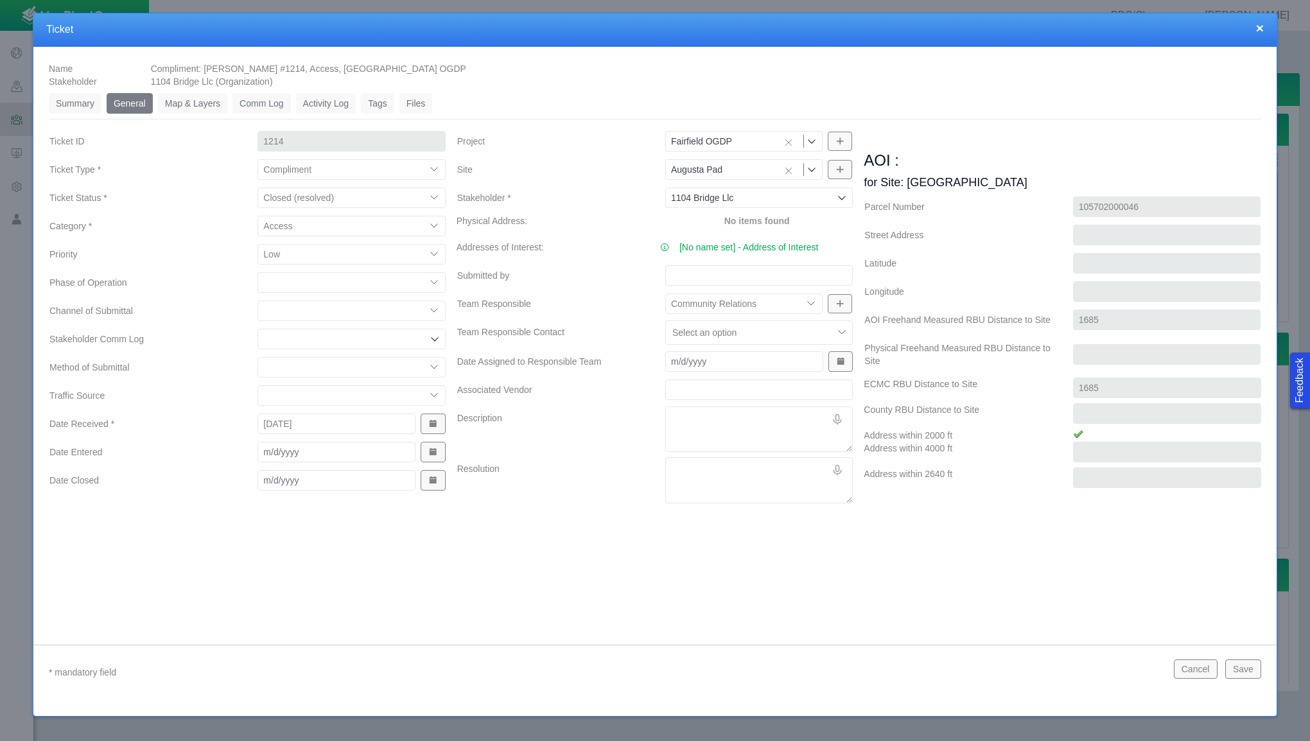
click at [837, 204] on div "1104 Bridge Llc 1104 Bridge Llc" at bounding box center [758, 197] width 187 height 21
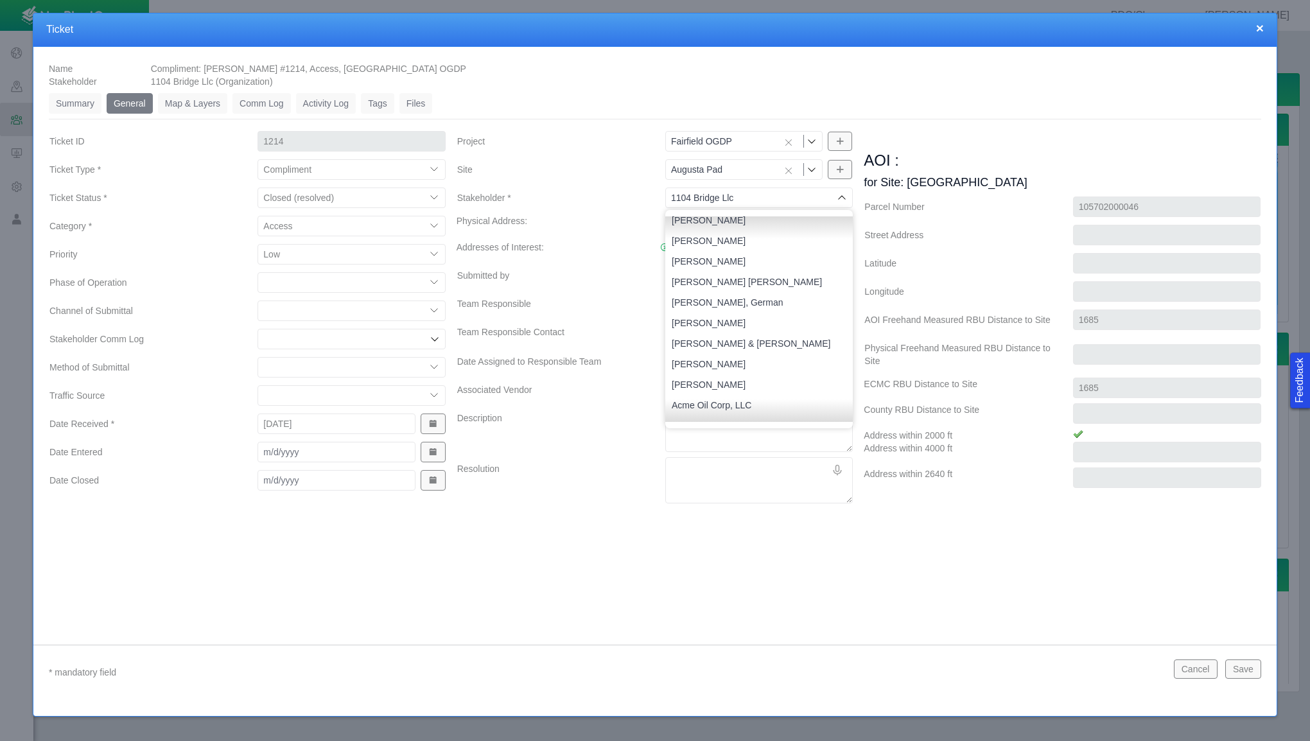
scroll to position [2183, 0]
click at [817, 374] on li "Adams, Mikel" at bounding box center [758, 365] width 187 height 21
type input "Adams, Mikel"
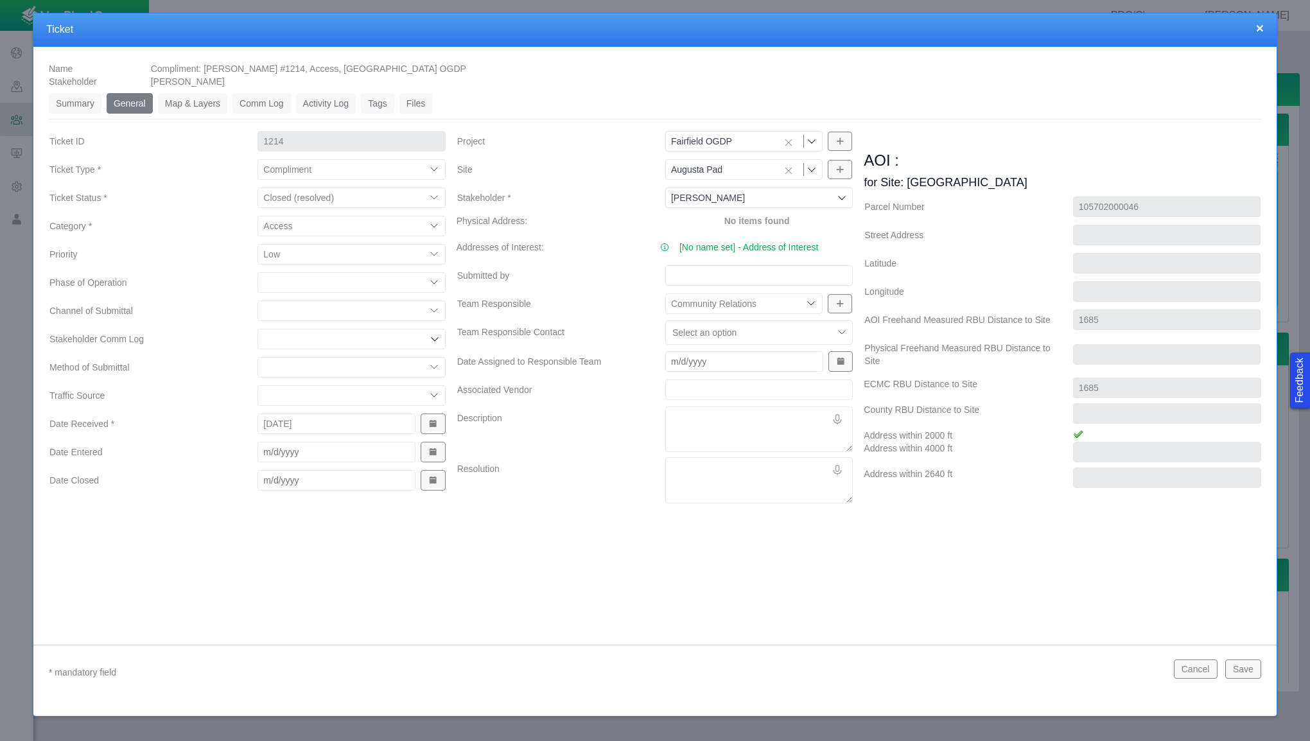
click at [840, 198] on icon at bounding box center [842, 198] width 10 height 10
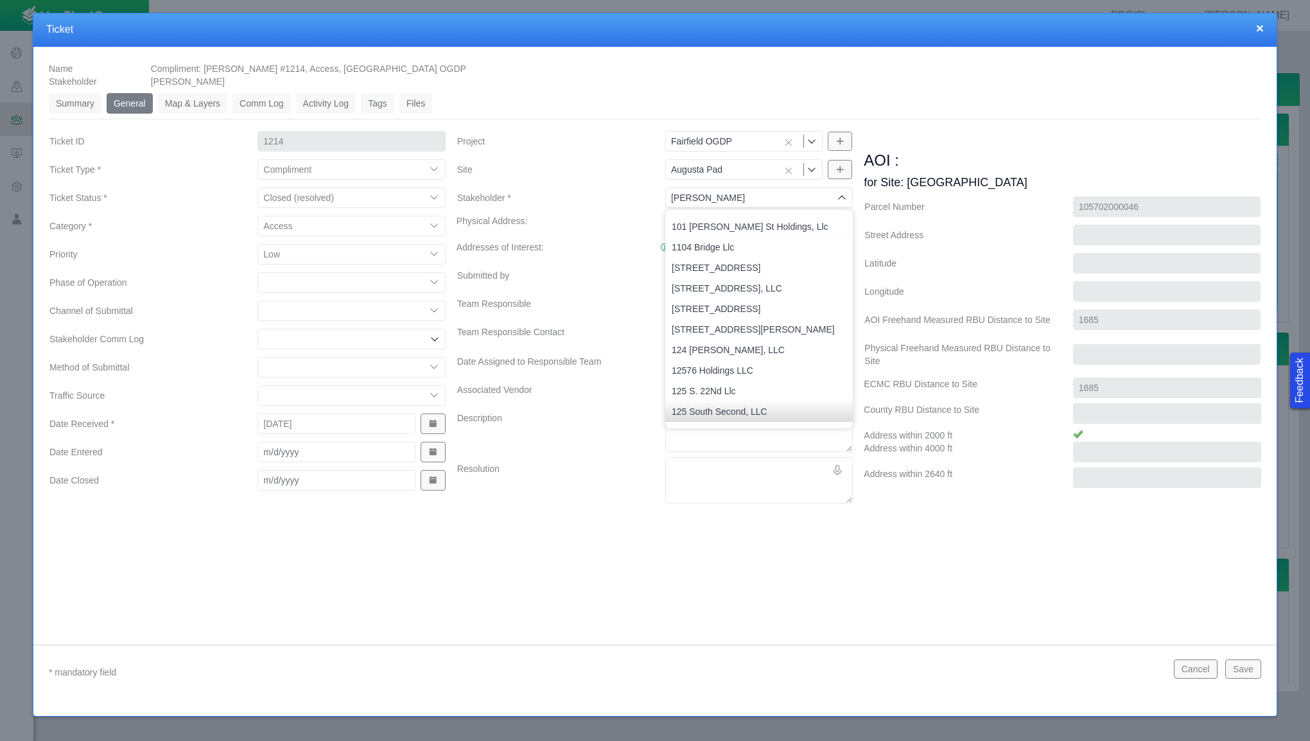
type input "Adams, Mikel"
click at [1199, 668] on button "Cancel" at bounding box center [1196, 668] width 44 height 19
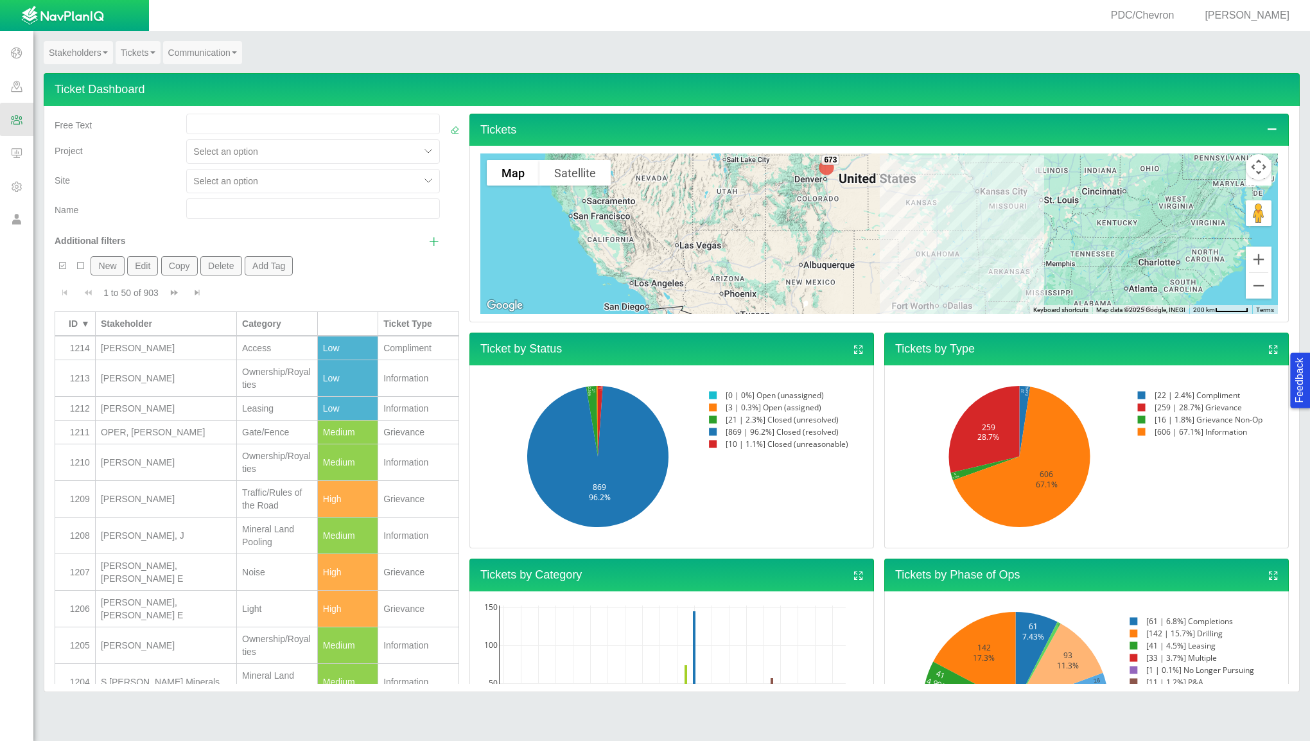
click at [186, 347] on div "Baladez, Seth" at bounding box center [166, 348] width 130 height 13
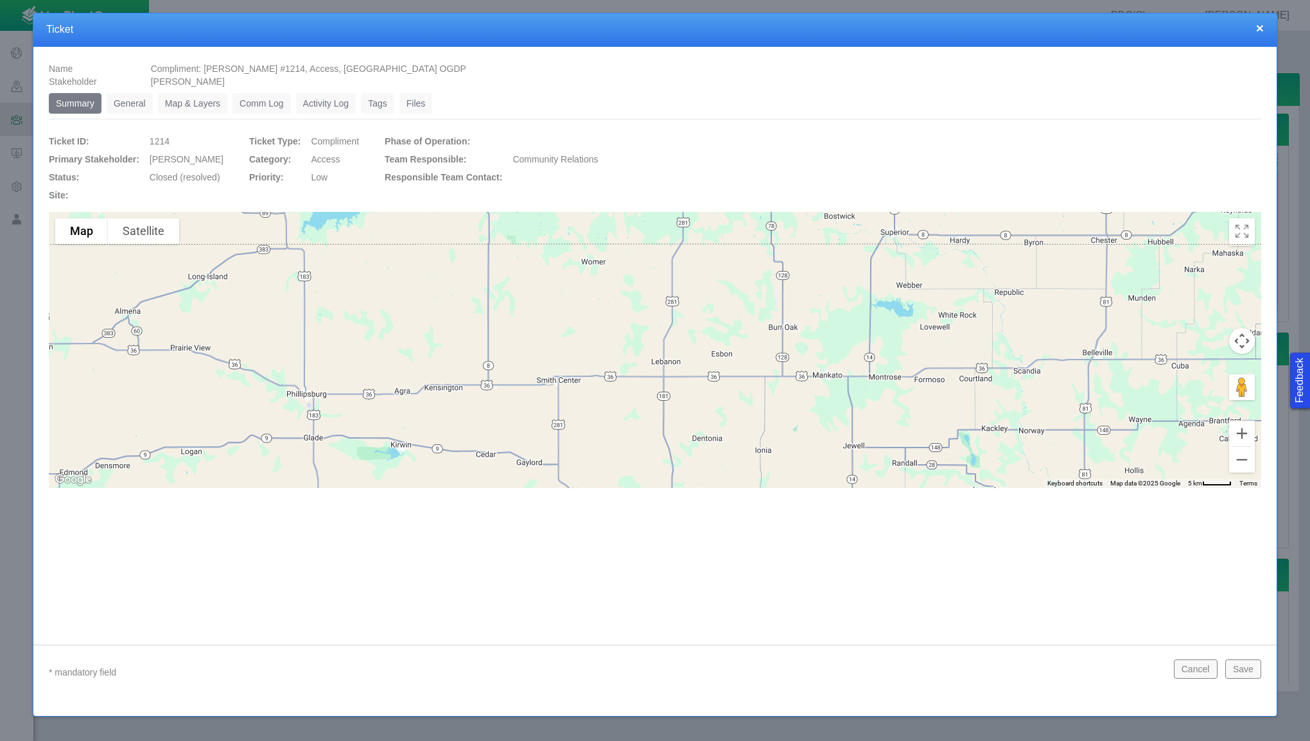
click at [132, 103] on link "General" at bounding box center [130, 103] width 46 height 21
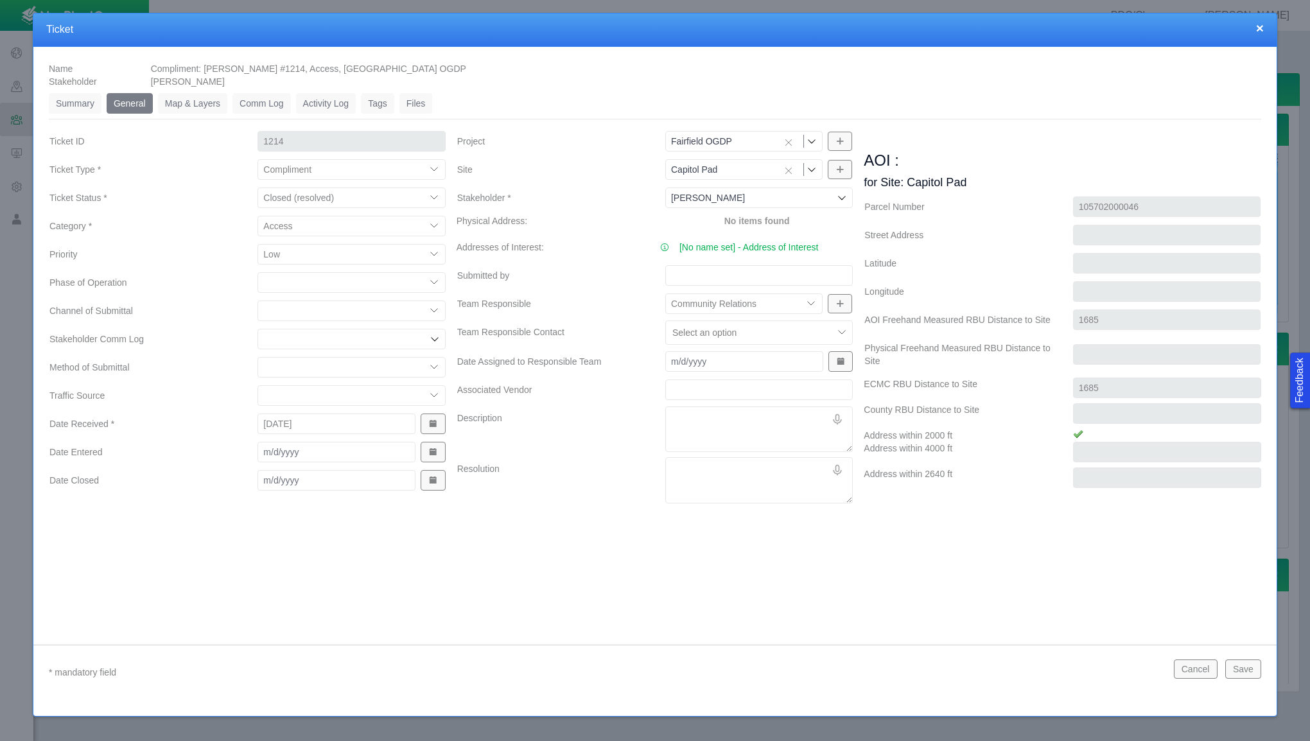
click at [842, 196] on icon at bounding box center [842, 198] width 10 height 10
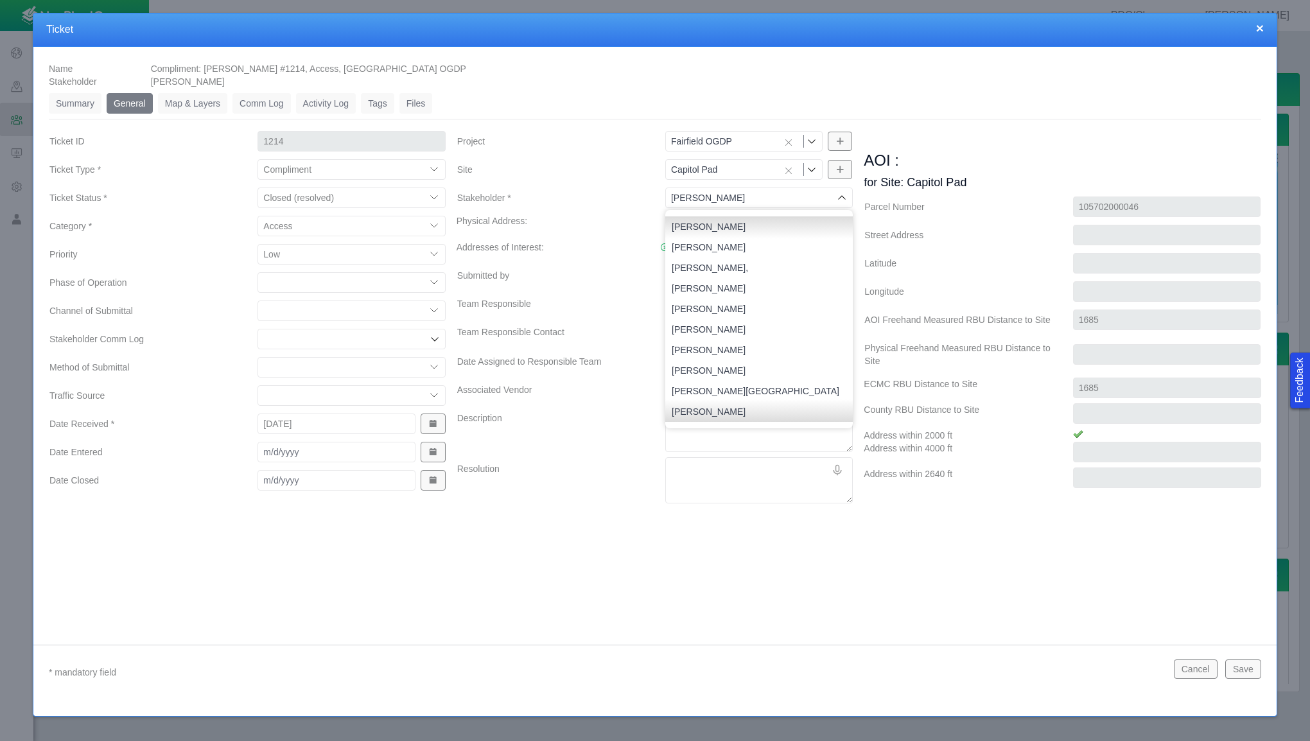
scroll to position [8200, 0]
type input "Baladez, Seth"
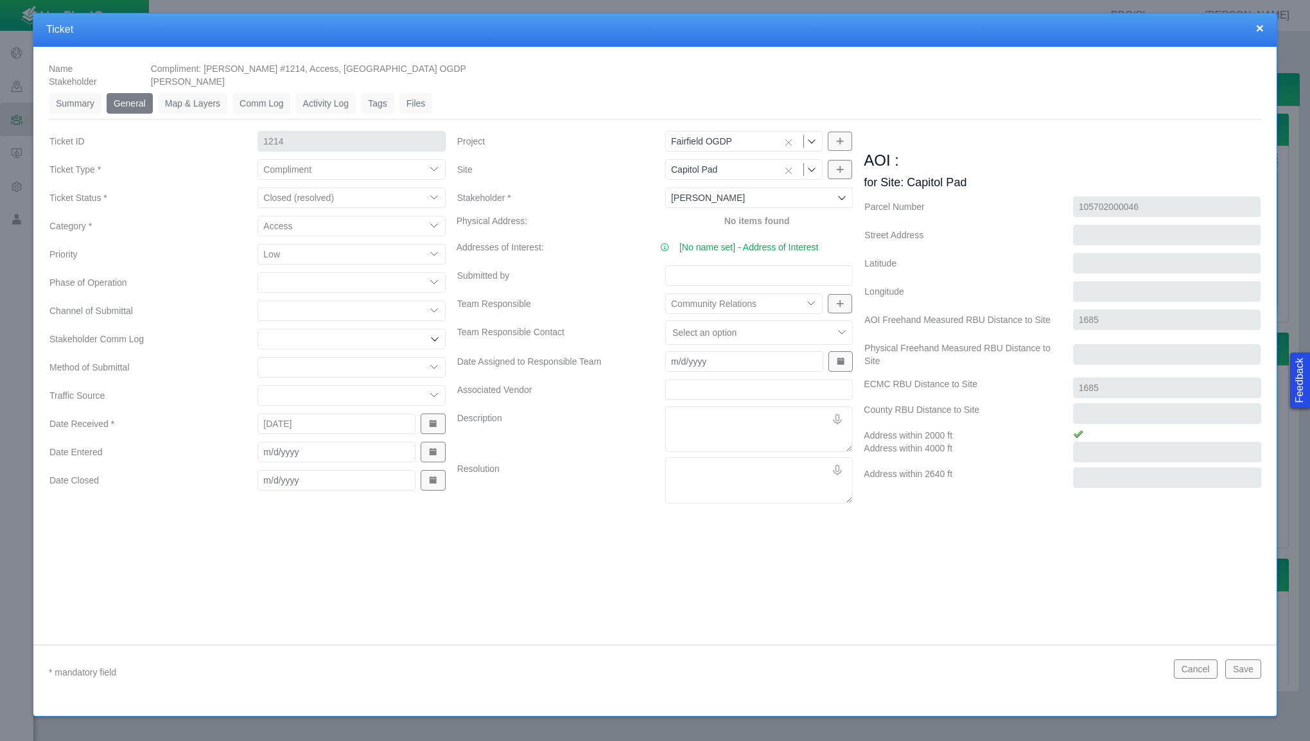
click at [853, 397] on div at bounding box center [759, 389] width 208 height 23
click at [842, 201] on icon at bounding box center [842, 198] width 10 height 10
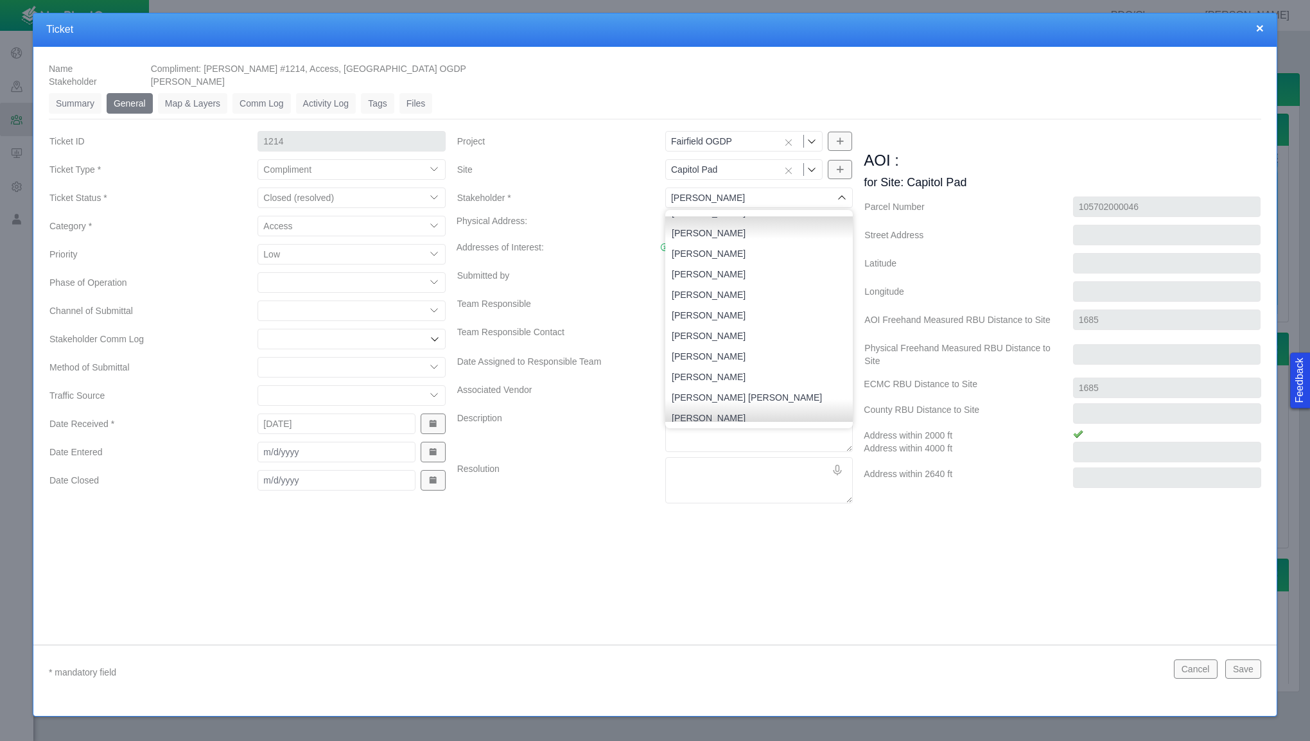
scroll to position [12121, 0]
click at [849, 421] on ul "101 Jessup St Holdings, Llc 1104 Bridge Llc 111 S 3Rd St Llc 118 N. 1ST STREET,…" at bounding box center [758, 318] width 187 height 205
click at [779, 279] on span "Baladez, Seth" at bounding box center [759, 278] width 175 height 13
type input "Baladez, Seth"
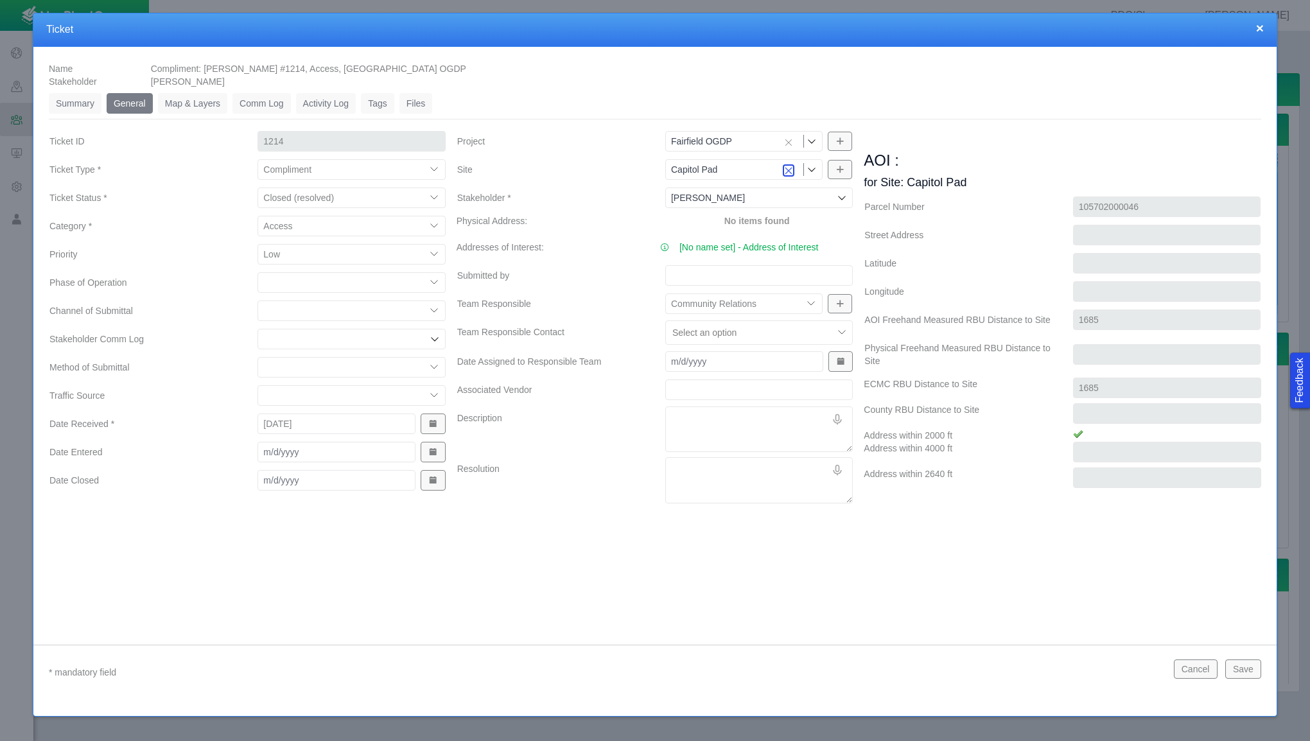
click at [790, 170] on icon "Clear selection" at bounding box center [788, 170] width 9 height 9
click at [788, 143] on icon "Clear selection" at bounding box center [788, 142] width 9 height 9
click at [809, 143] on icon at bounding box center [811, 141] width 10 height 10
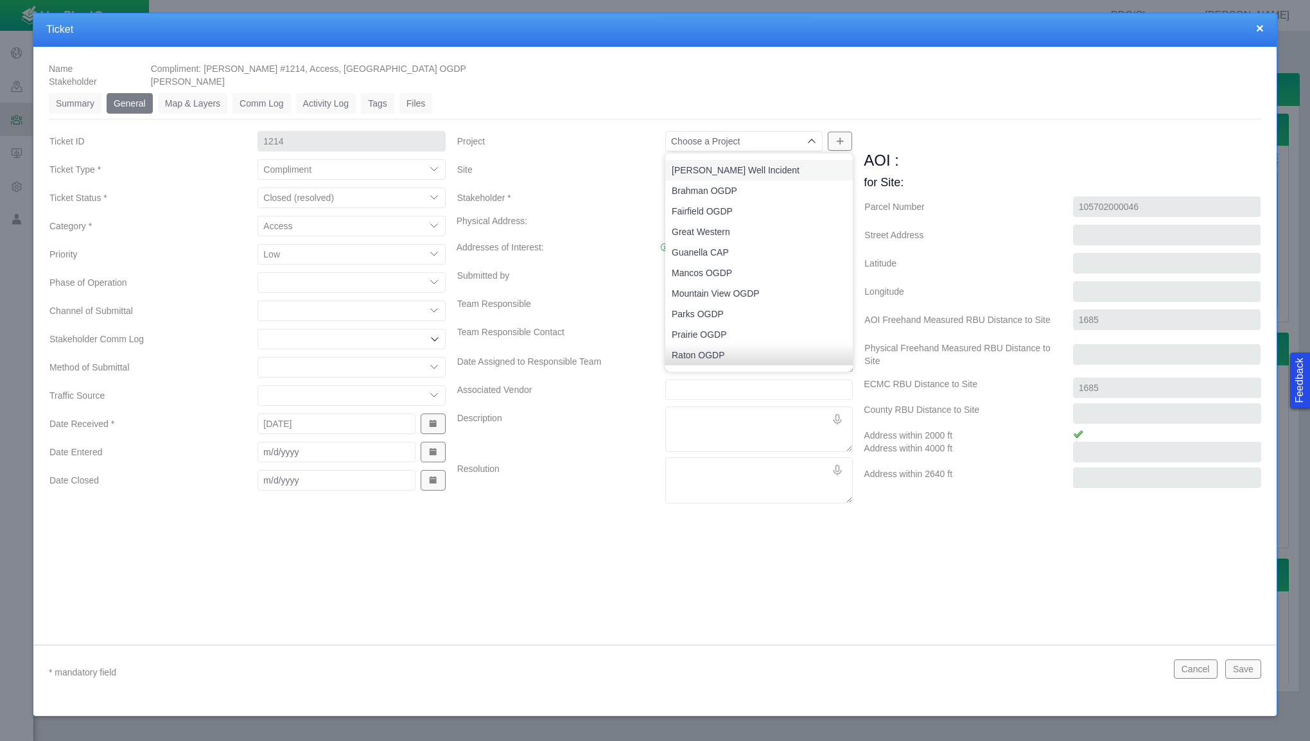
click at [790, 164] on span "Bishop Well Incident" at bounding box center [759, 170] width 175 height 13
type input "Bishop Well Incident"
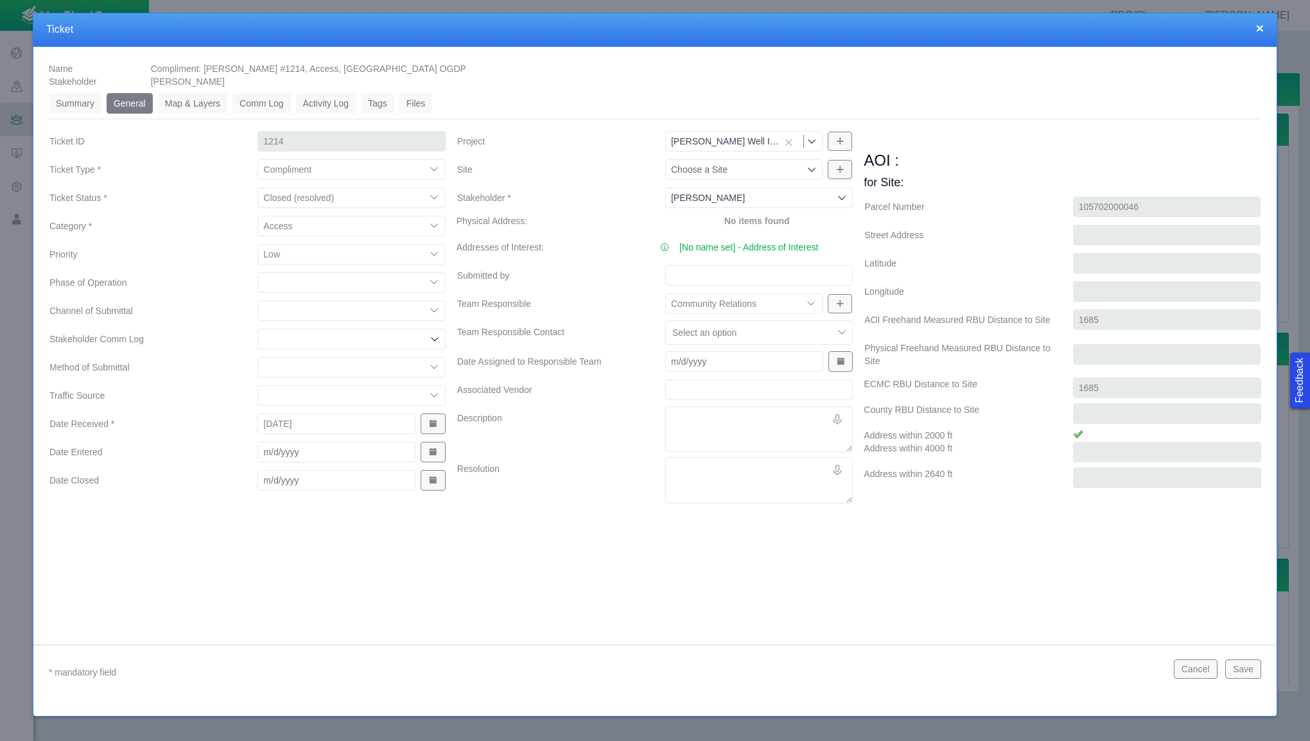
click at [810, 139] on icon at bounding box center [811, 141] width 10 height 10
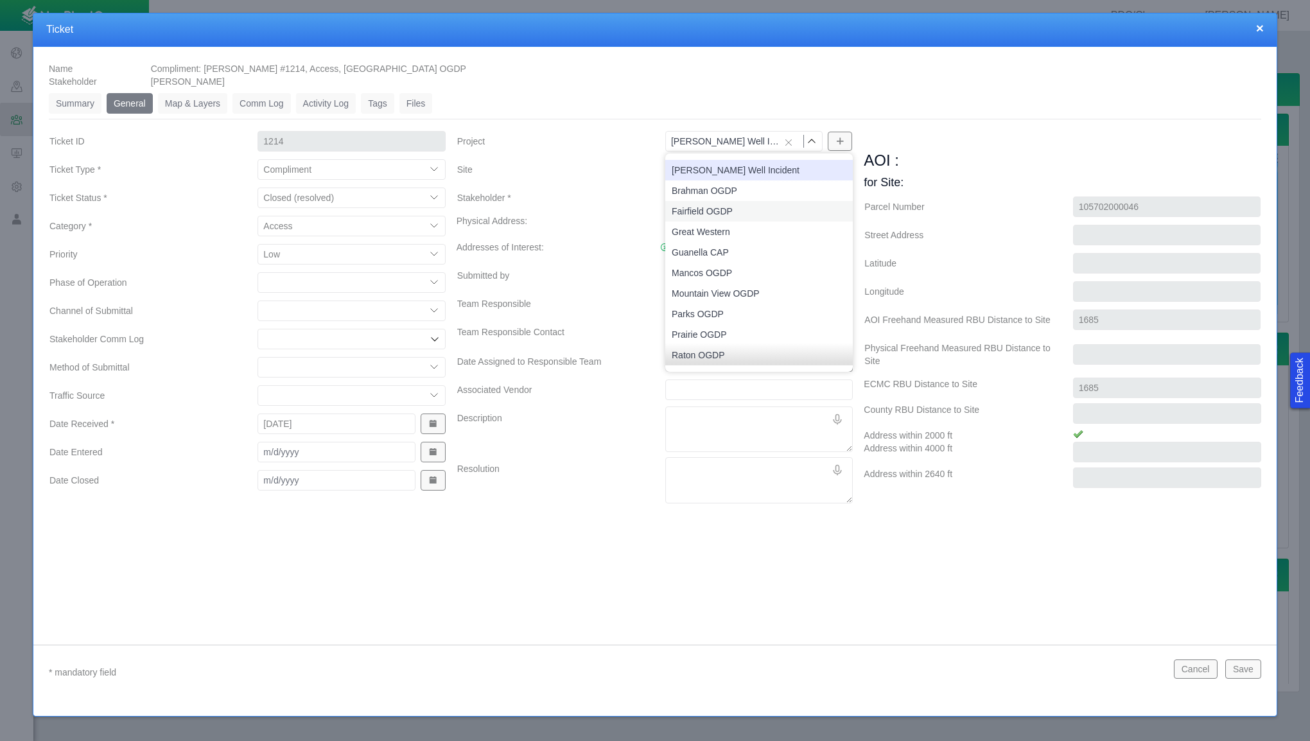
click at [776, 203] on li "Fairfield OGDP" at bounding box center [758, 211] width 187 height 21
type input "Fairfield OGDP"
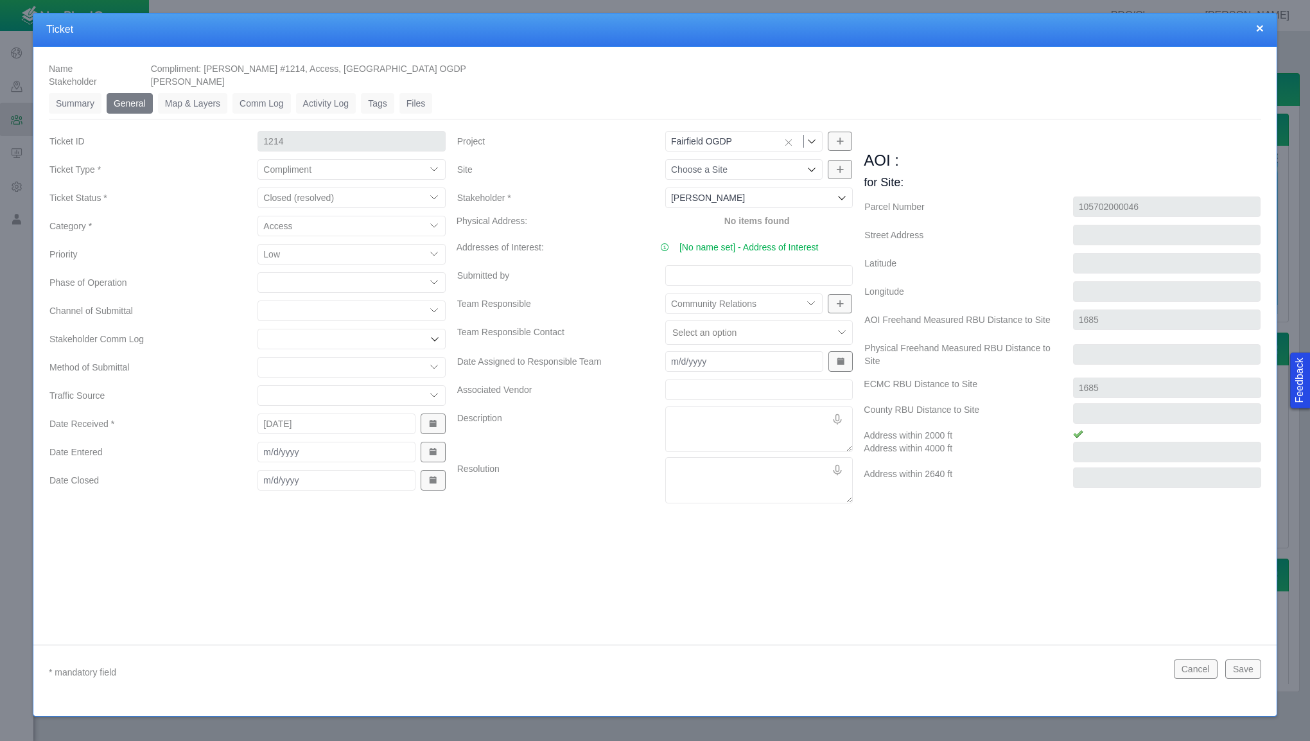
click at [813, 173] on icon at bounding box center [811, 169] width 10 height 10
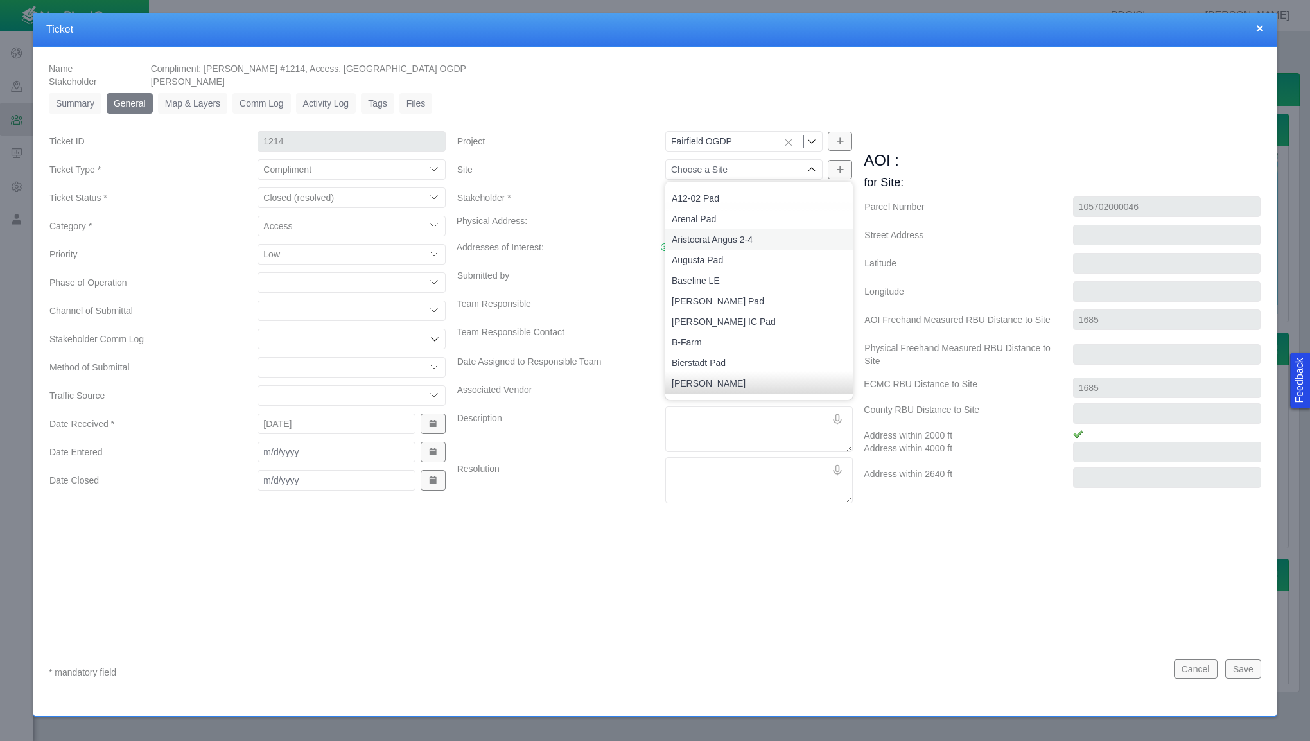
click at [769, 255] on span "Augusta Pad" at bounding box center [759, 260] width 175 height 13
type input "Augusta Pad"
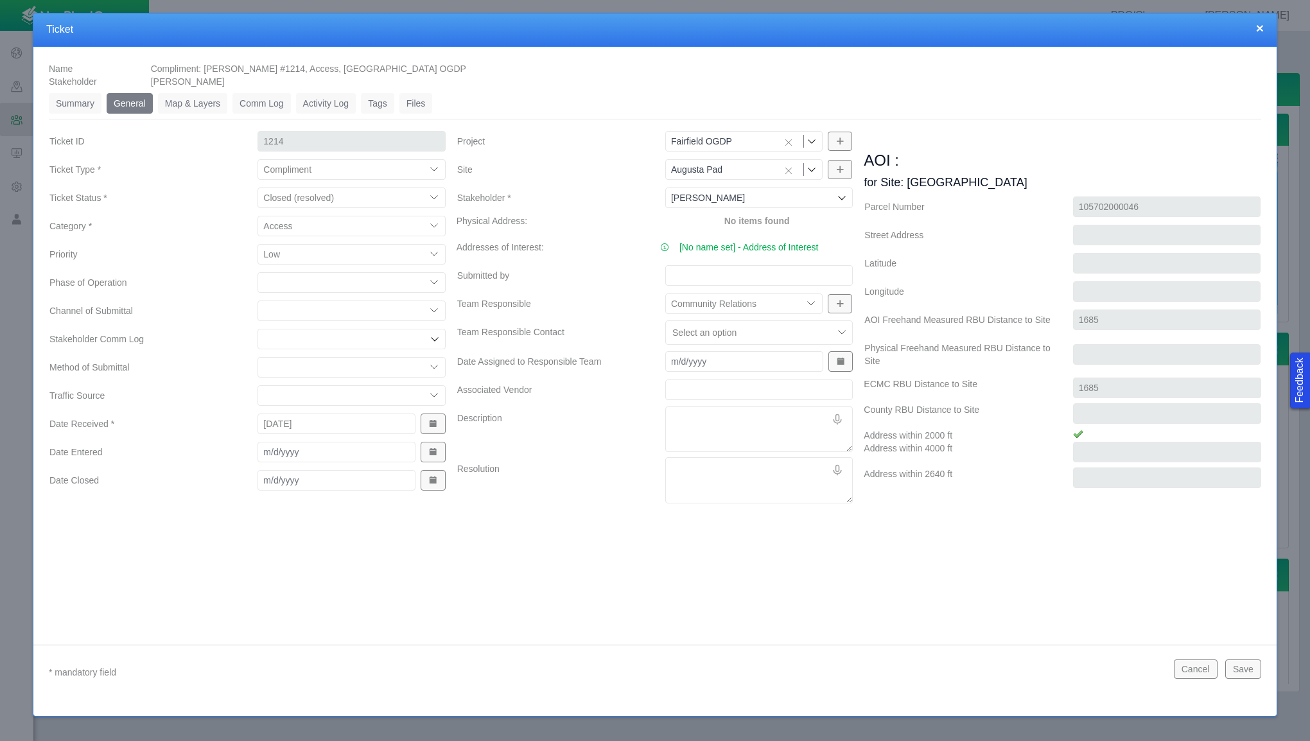
type input "Augusta Pad"
